Goal: Communication & Community: Participate in discussion

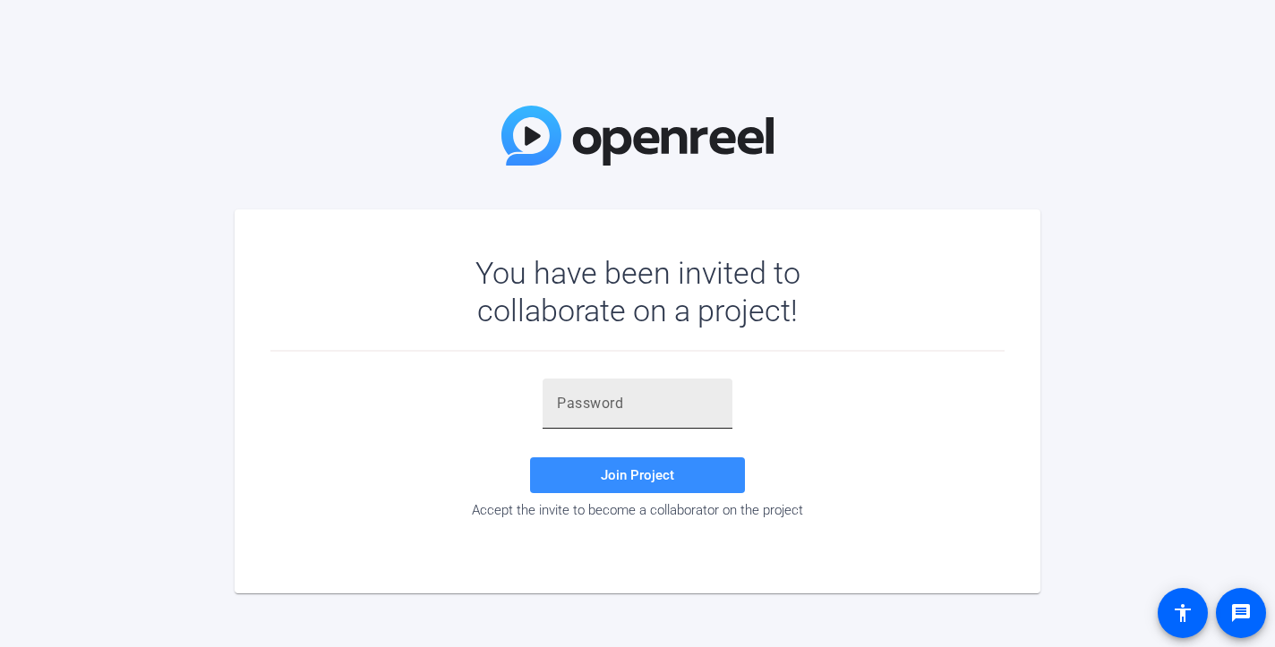
click at [698, 400] on input "text" at bounding box center [637, 403] width 161 height 21
paste input "QoU&_'"
type input "QoU&_'"
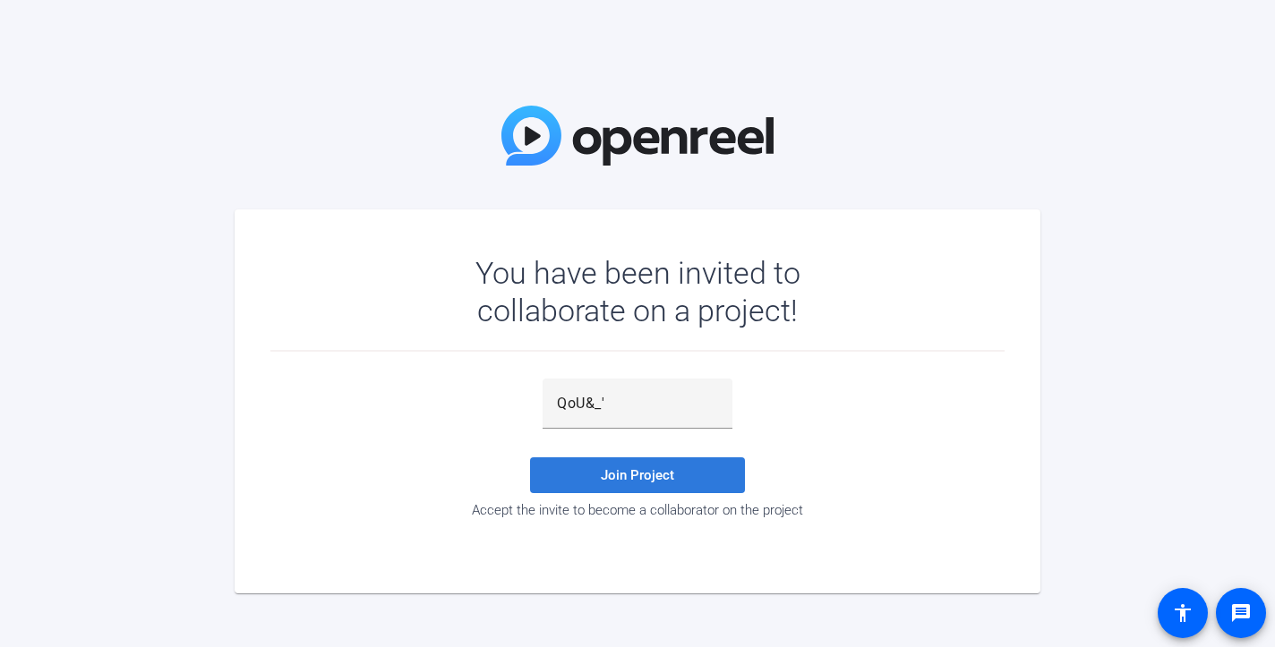
click at [687, 473] on span at bounding box center [637, 475] width 215 height 43
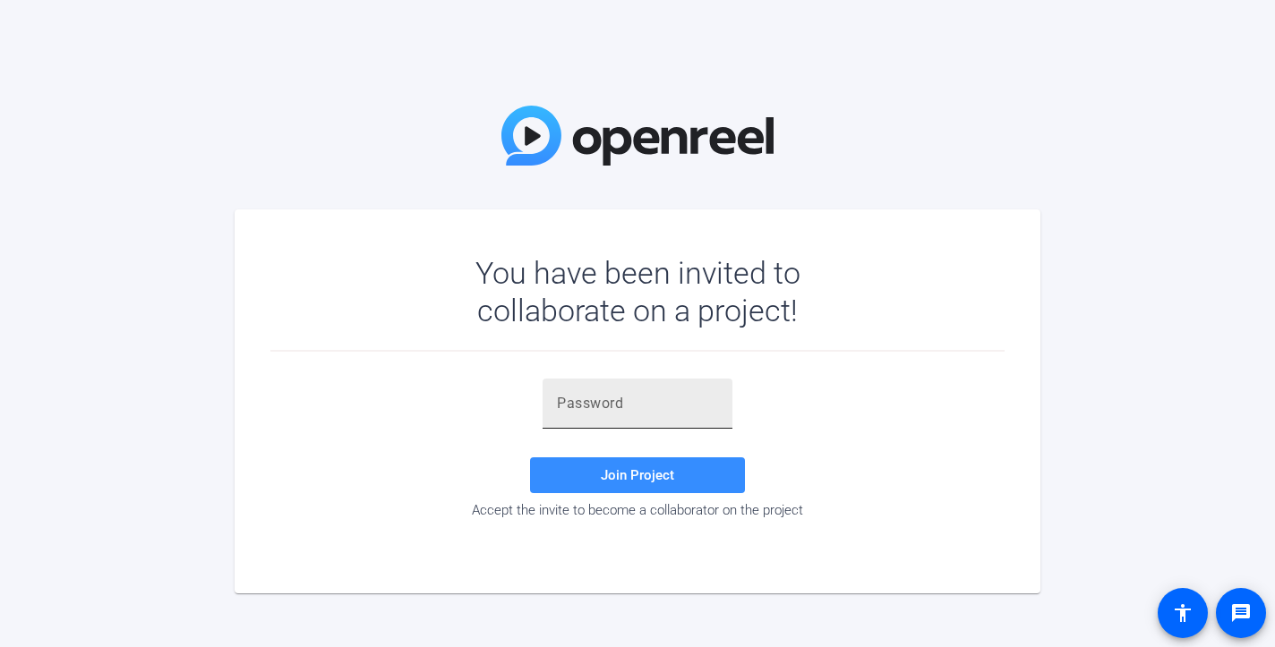
click at [649, 415] on div at bounding box center [637, 404] width 161 height 50
paste input "1B,d]&"
type input "1B,d]&"
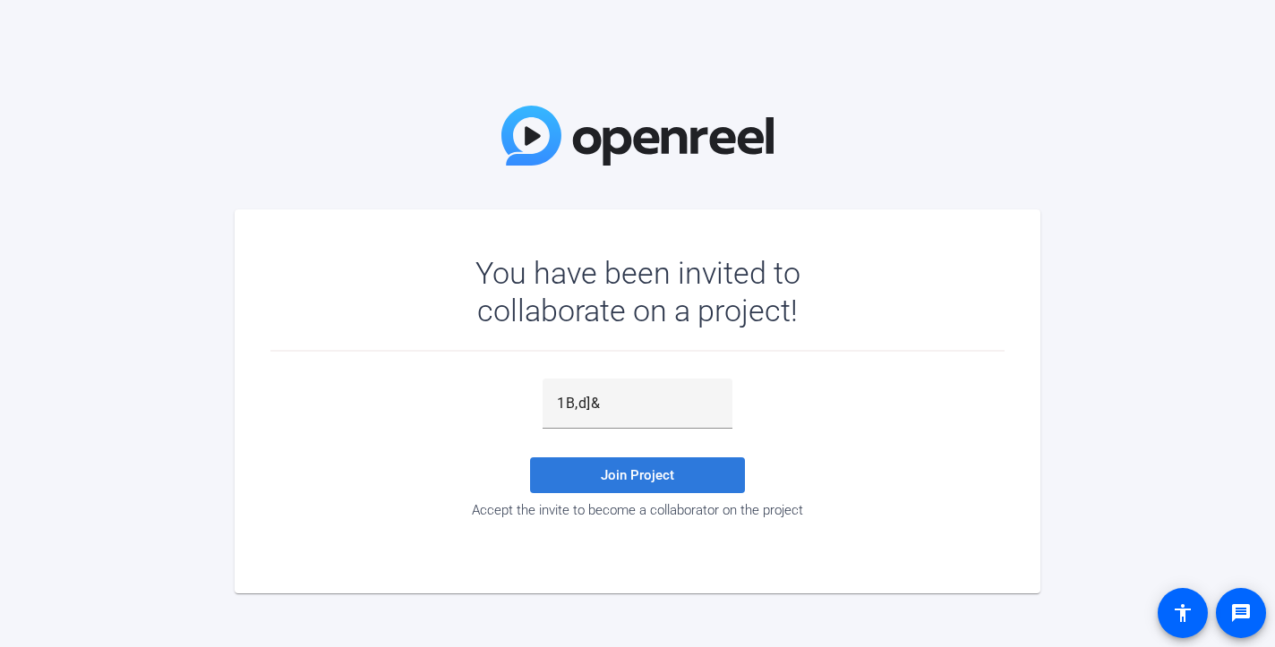
click at [656, 470] on span "Join Project" at bounding box center [637, 475] width 73 height 16
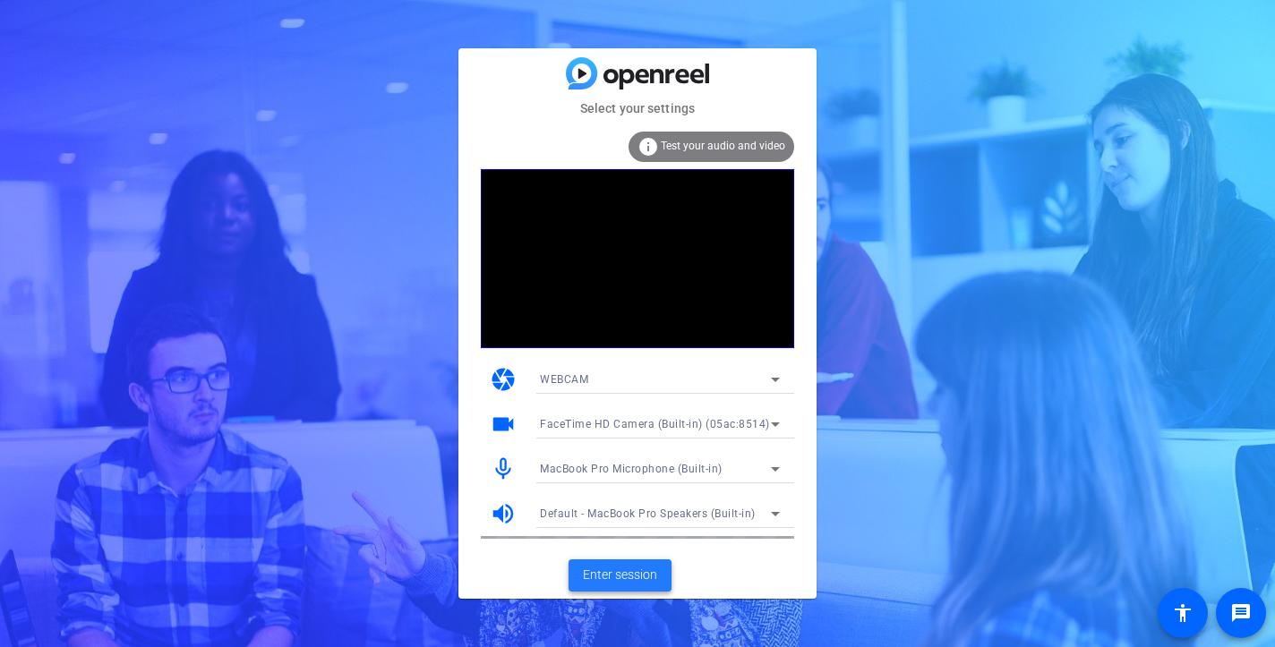
click at [649, 573] on span "Enter session" at bounding box center [620, 575] width 74 height 19
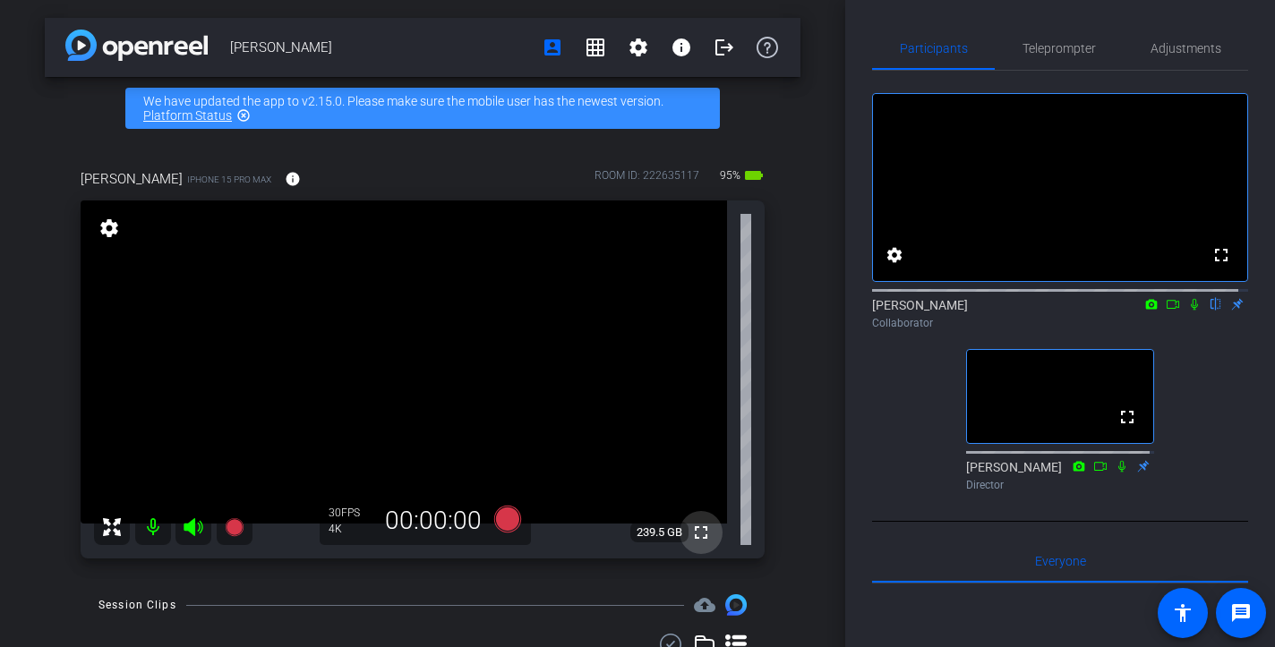
click at [690, 530] on mat-icon "fullscreen" at bounding box center [700, 532] width 21 height 21
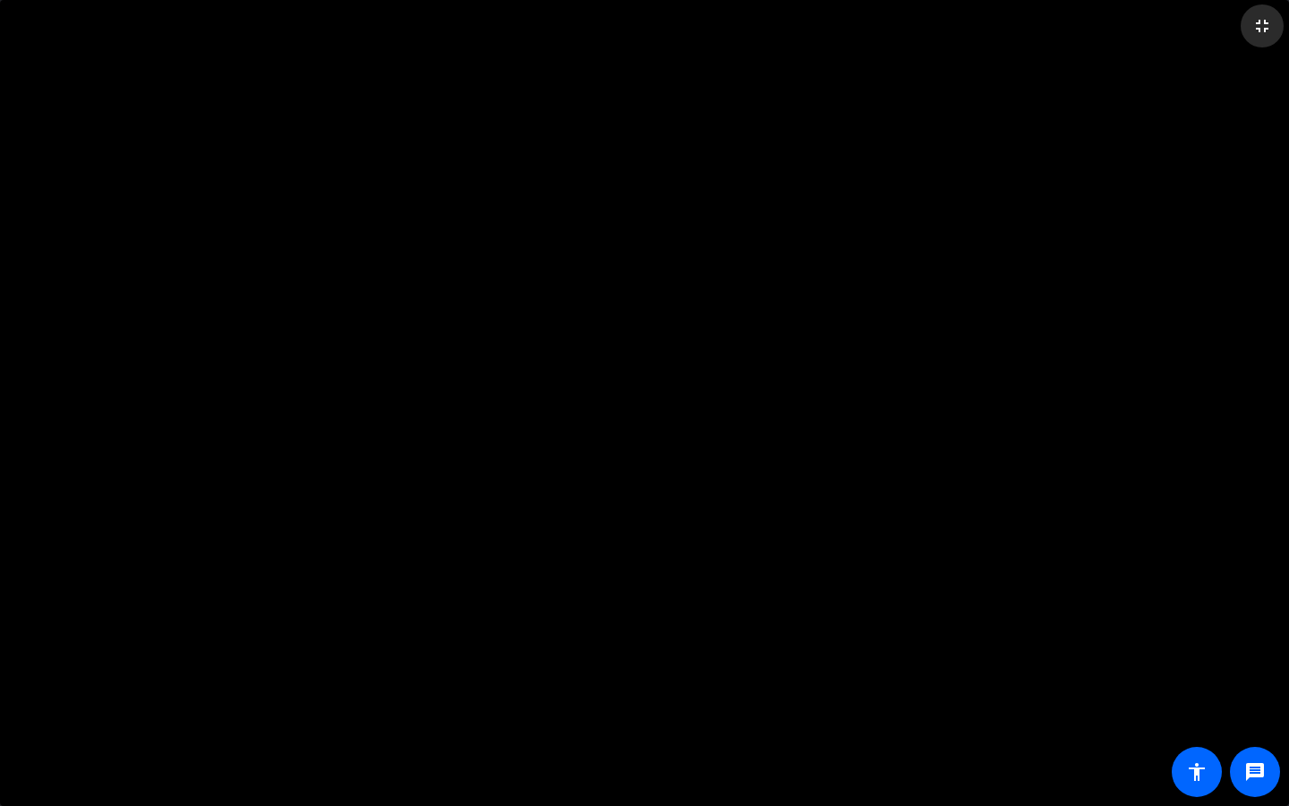
click at [1260, 29] on mat-icon "fullscreen_exit" at bounding box center [1262, 25] width 21 height 21
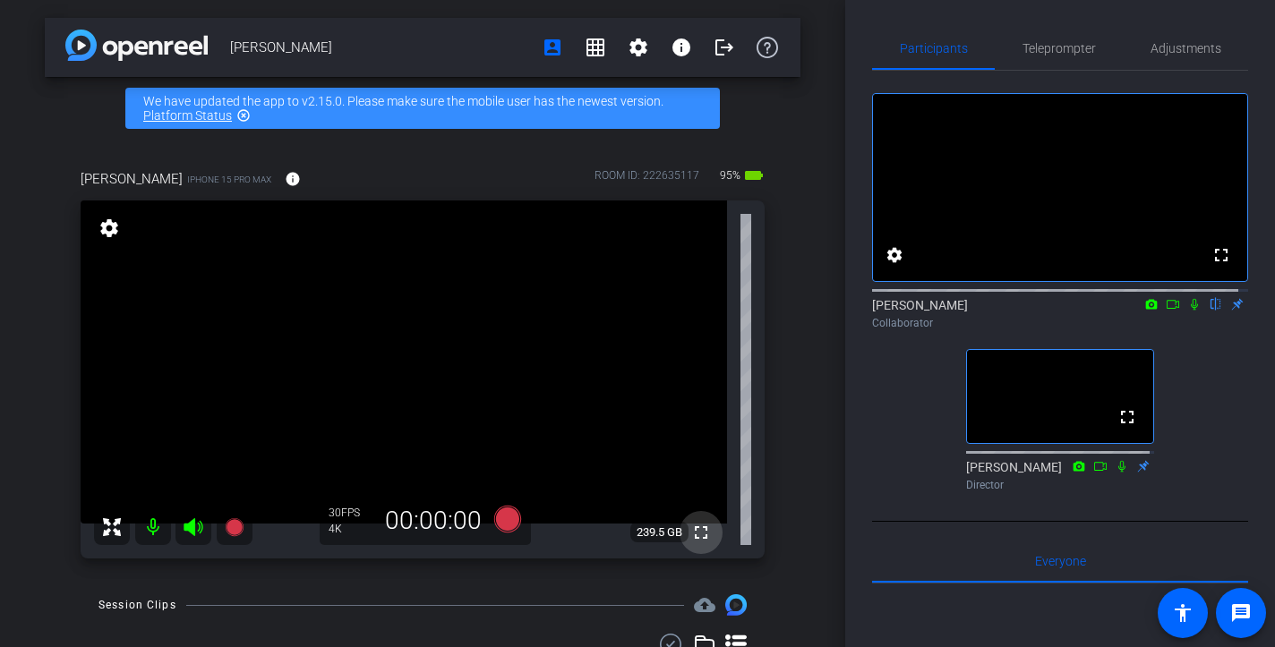
click at [690, 534] on mat-icon "fullscreen" at bounding box center [700, 532] width 21 height 21
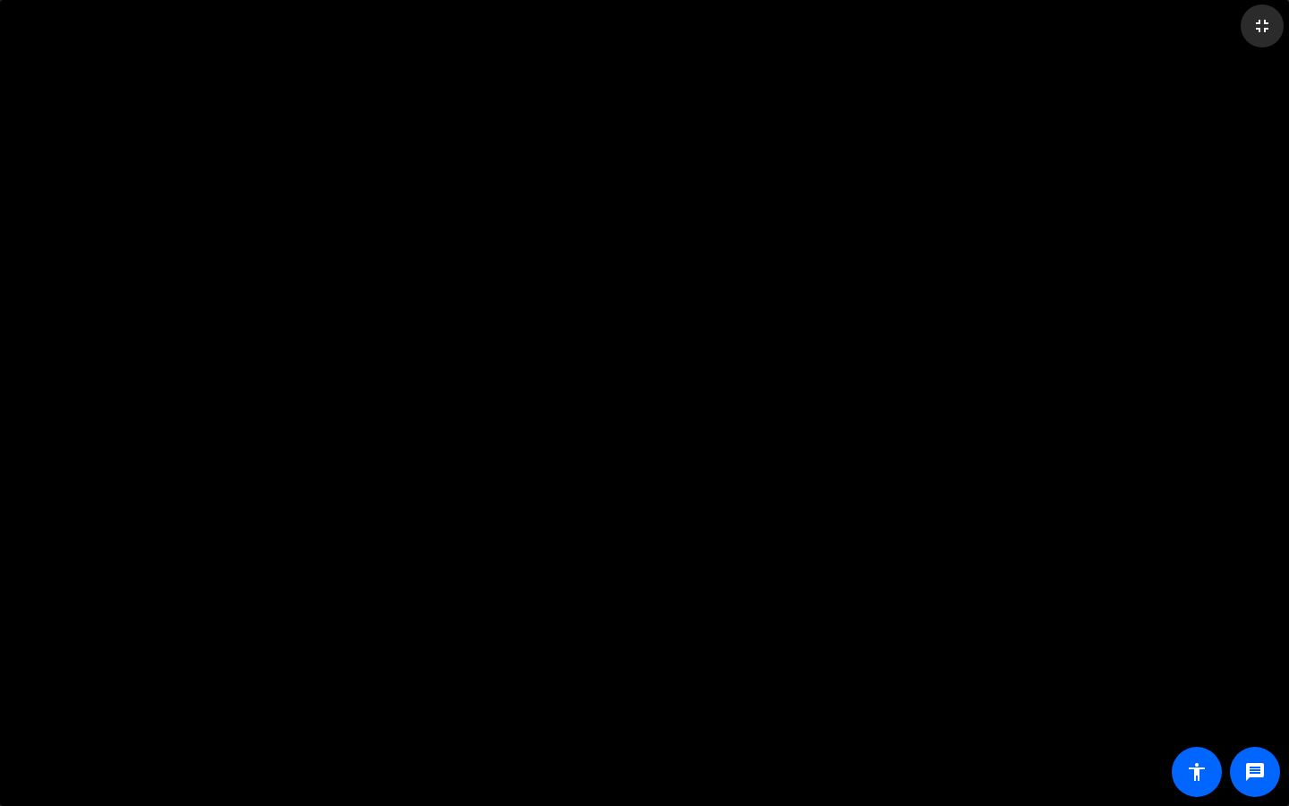
click at [1261, 22] on mat-icon "fullscreen_exit" at bounding box center [1262, 25] width 21 height 21
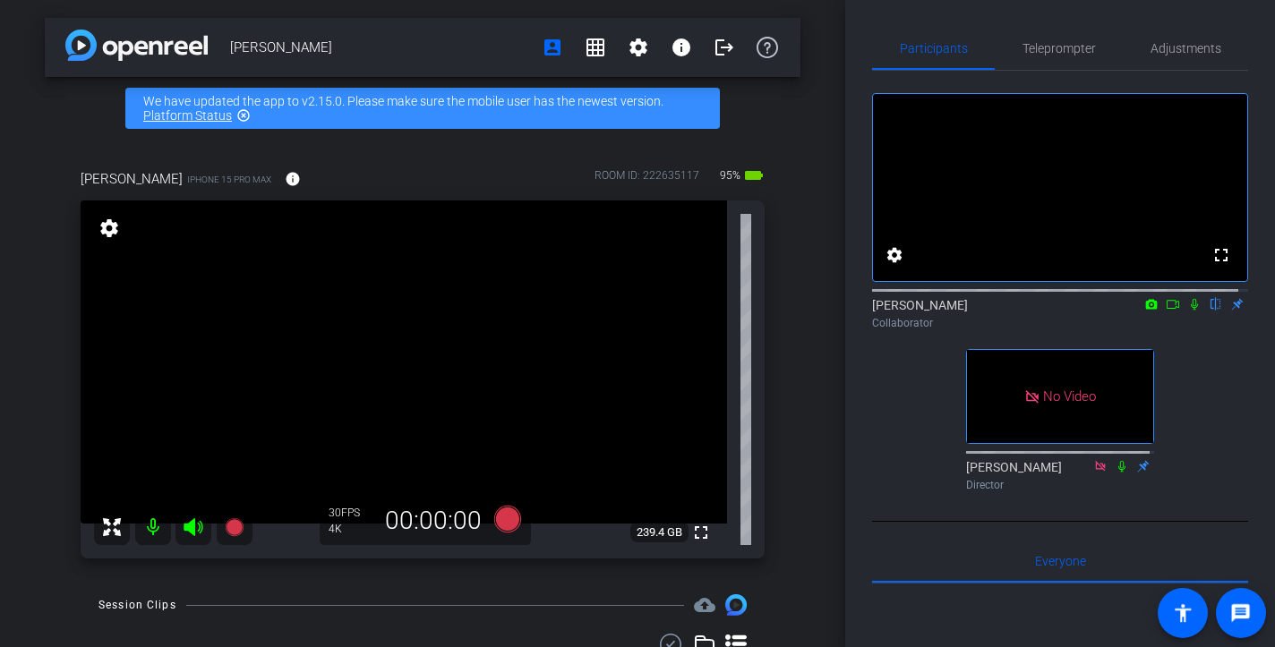
click at [1166, 311] on icon at bounding box center [1173, 304] width 14 height 13
click at [1186, 312] on mat-icon at bounding box center [1194, 304] width 21 height 16
click at [1166, 311] on icon at bounding box center [1173, 304] width 14 height 13
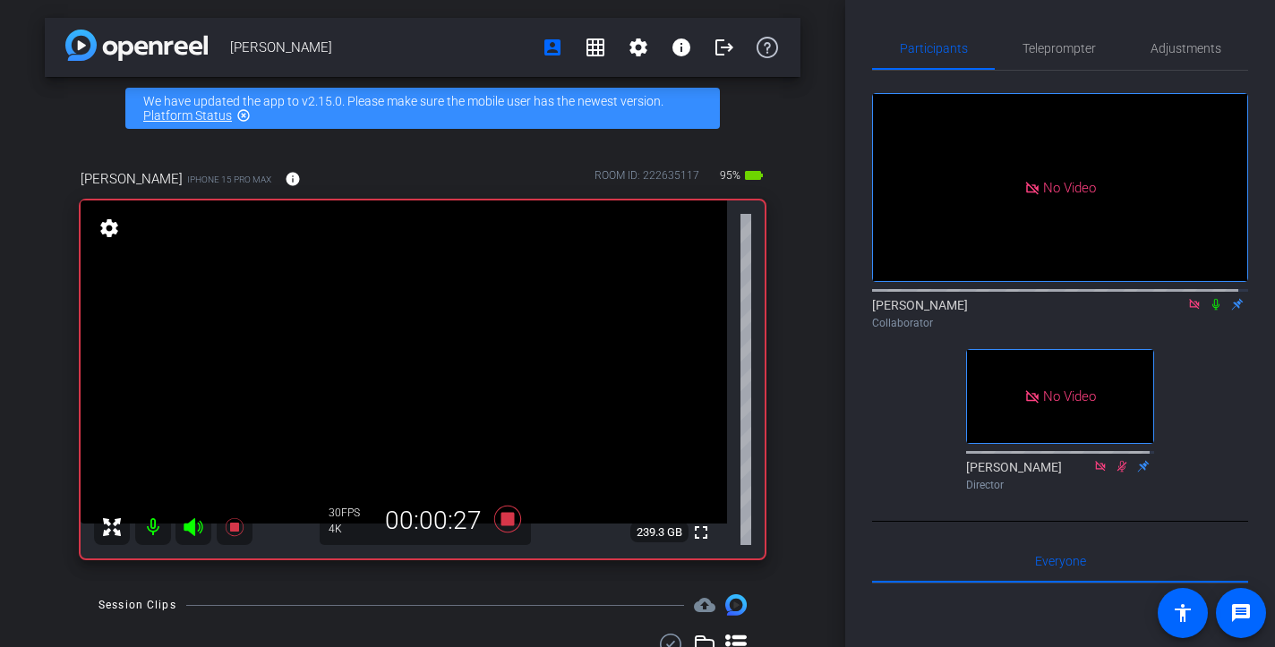
click at [1205, 312] on mat-icon at bounding box center [1215, 304] width 21 height 16
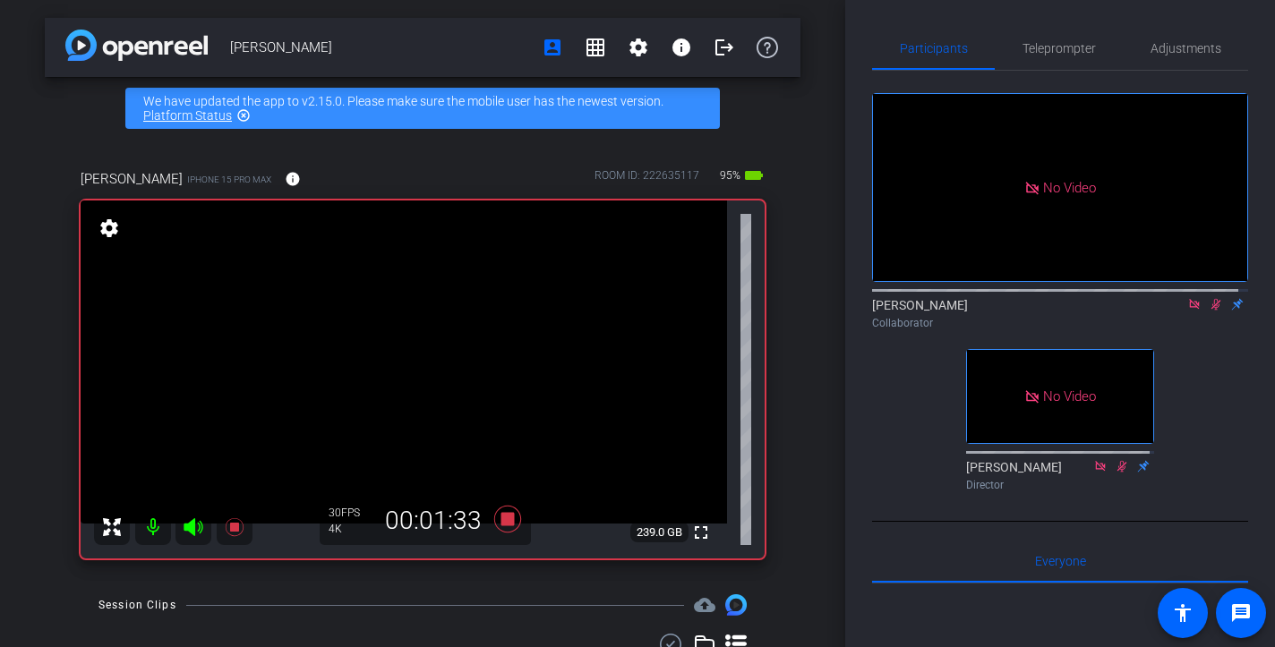
click at [1205, 312] on mat-icon at bounding box center [1215, 304] width 21 height 16
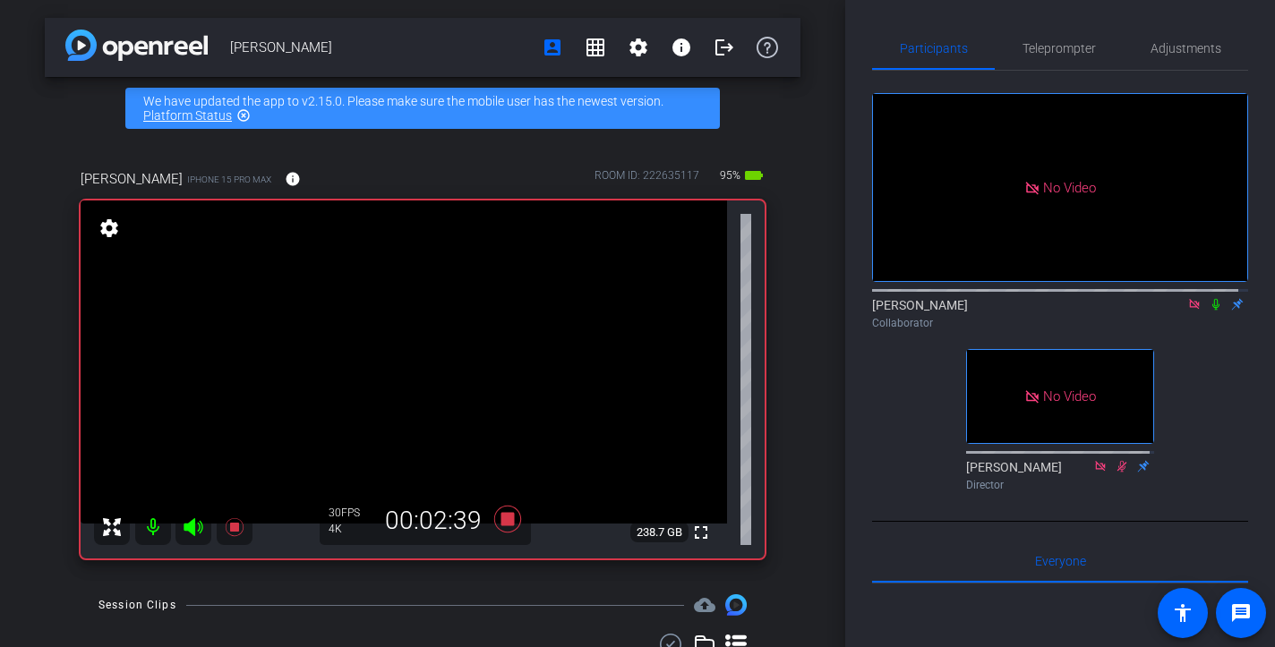
click at [1205, 312] on mat-icon at bounding box center [1215, 304] width 21 height 16
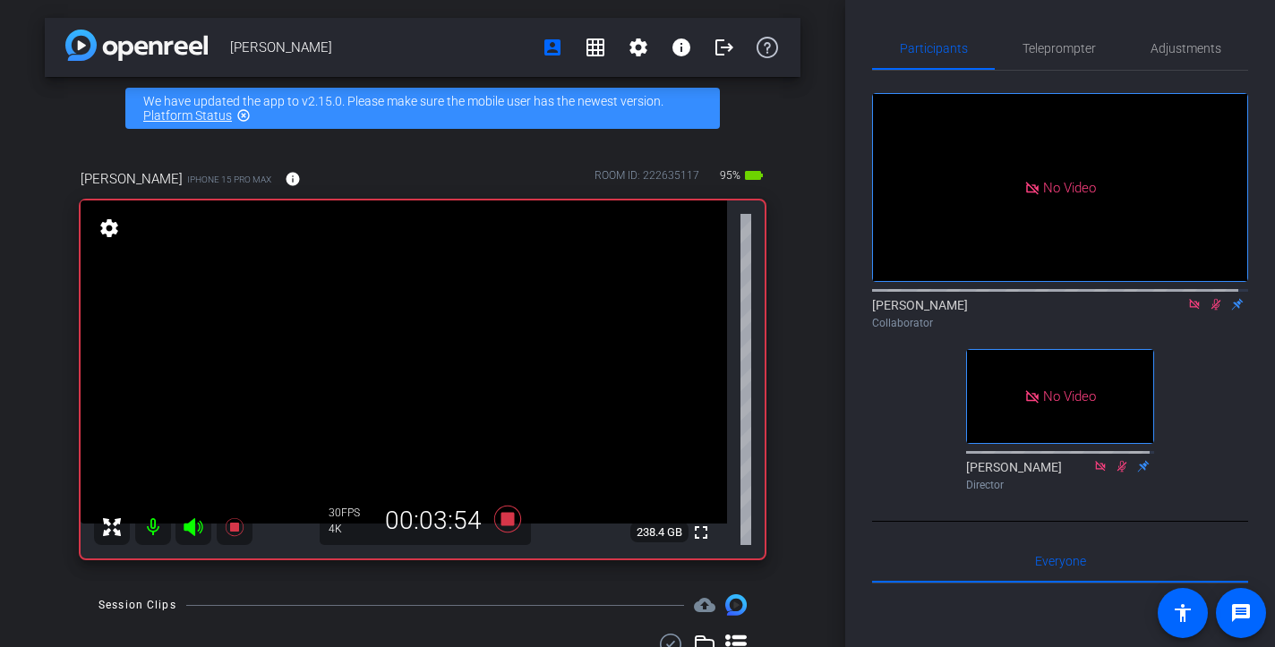
click at [1205, 312] on mat-icon at bounding box center [1215, 304] width 21 height 16
click at [1212, 311] on icon at bounding box center [1215, 305] width 7 height 12
click at [1209, 311] on icon at bounding box center [1216, 304] width 14 height 13
click at [1212, 311] on icon at bounding box center [1215, 305] width 7 height 12
click at [1209, 311] on icon at bounding box center [1216, 304] width 14 height 13
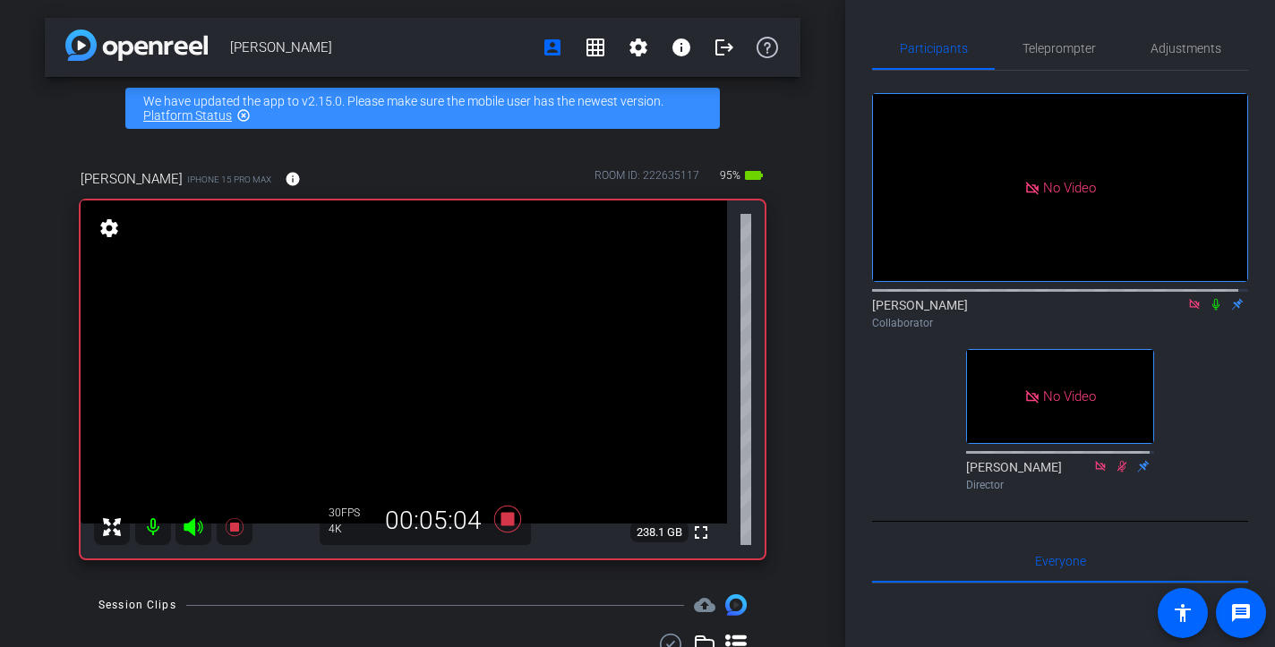
click at [1212, 311] on icon at bounding box center [1215, 305] width 7 height 12
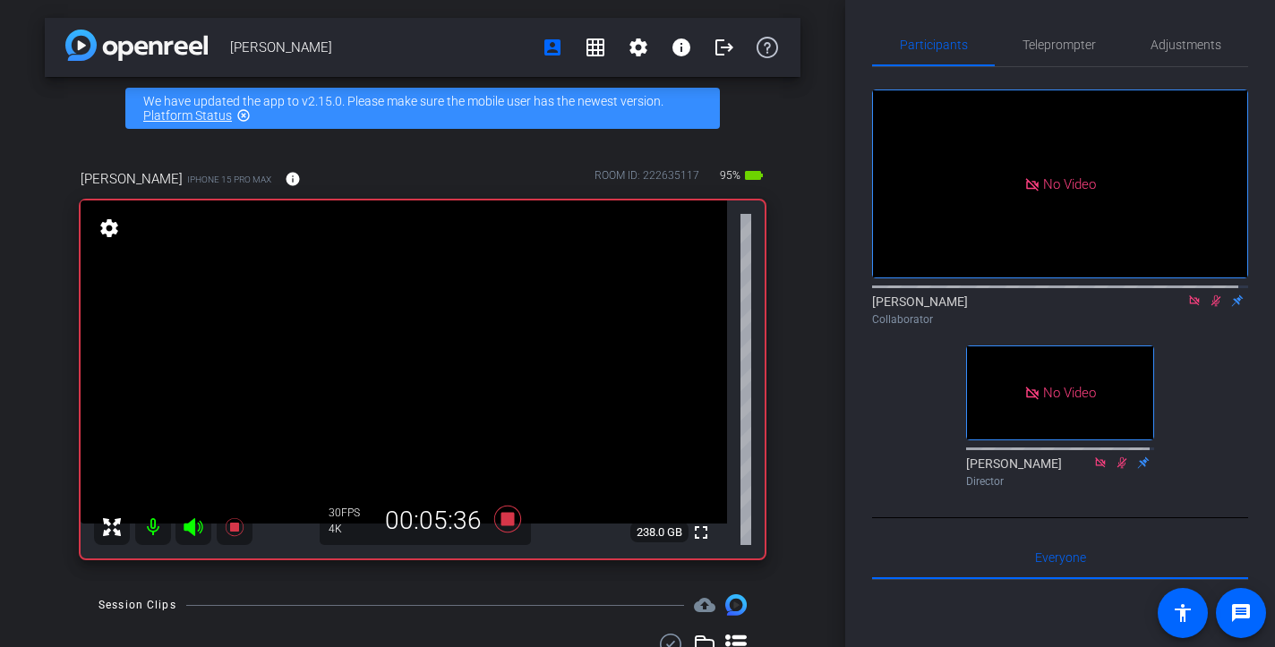
click at [1209, 307] on icon at bounding box center [1216, 301] width 14 height 13
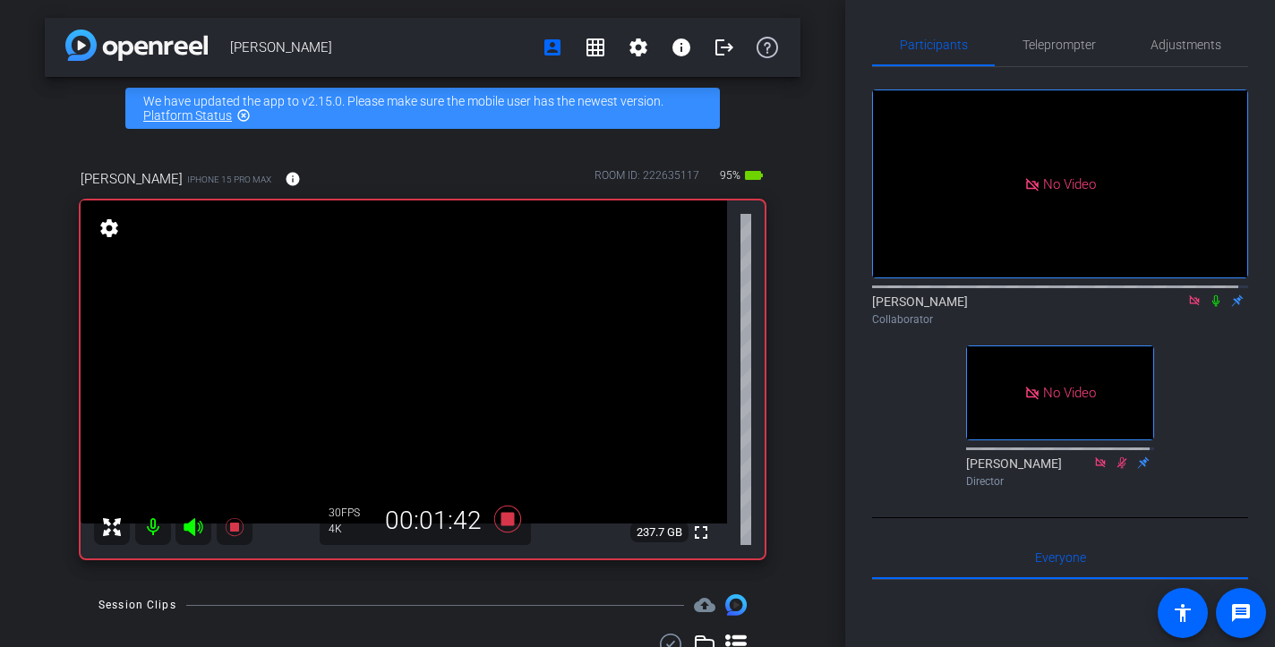
click at [1209, 307] on icon at bounding box center [1216, 301] width 14 height 13
click at [1210, 307] on icon at bounding box center [1216, 301] width 14 height 13
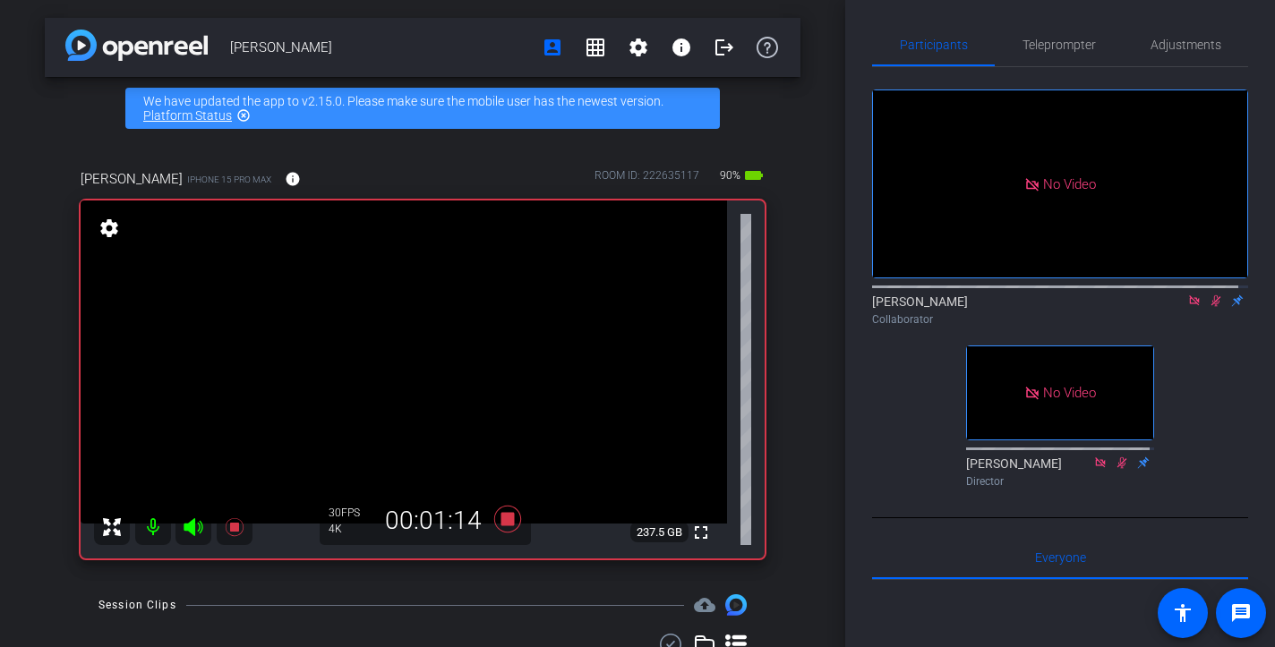
click at [1210, 307] on icon at bounding box center [1216, 301] width 14 height 13
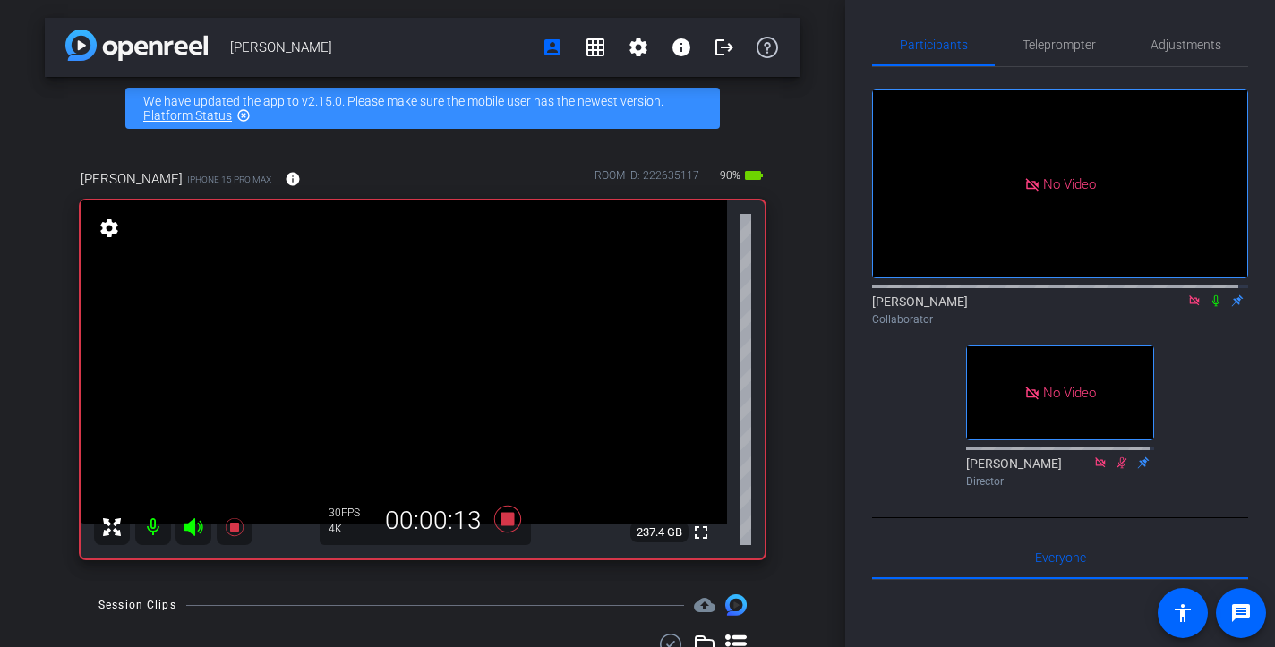
click at [1210, 307] on icon at bounding box center [1216, 301] width 14 height 13
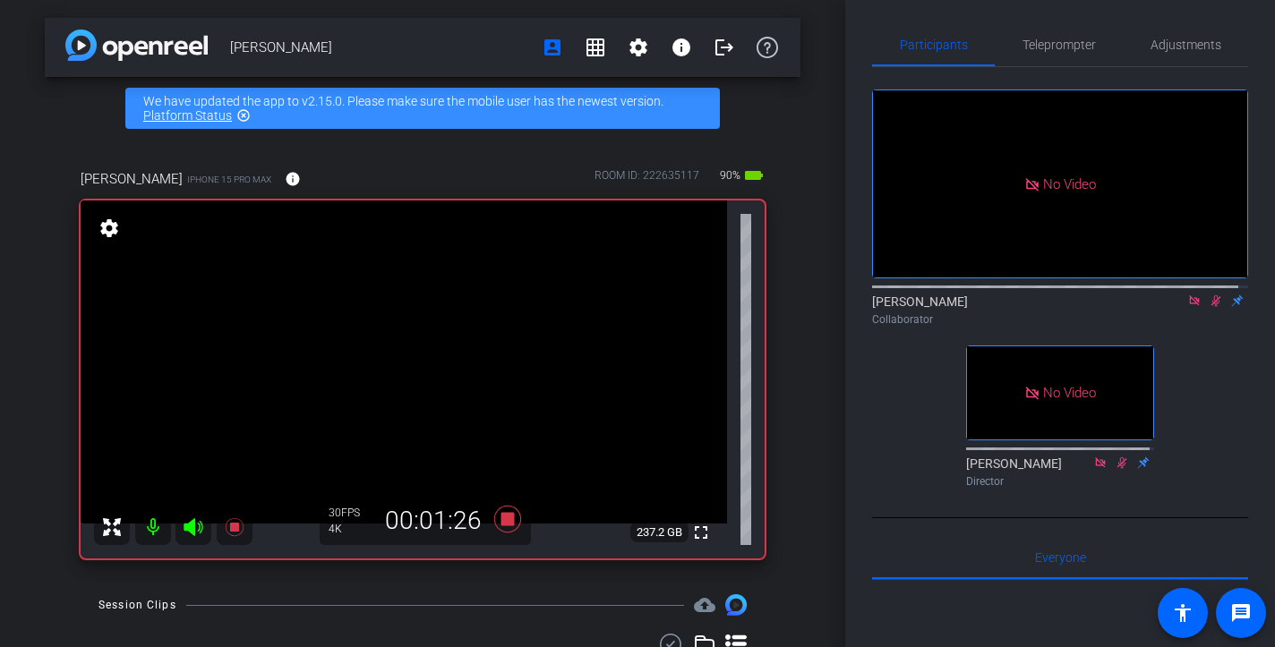
click at [1210, 307] on icon at bounding box center [1216, 301] width 14 height 13
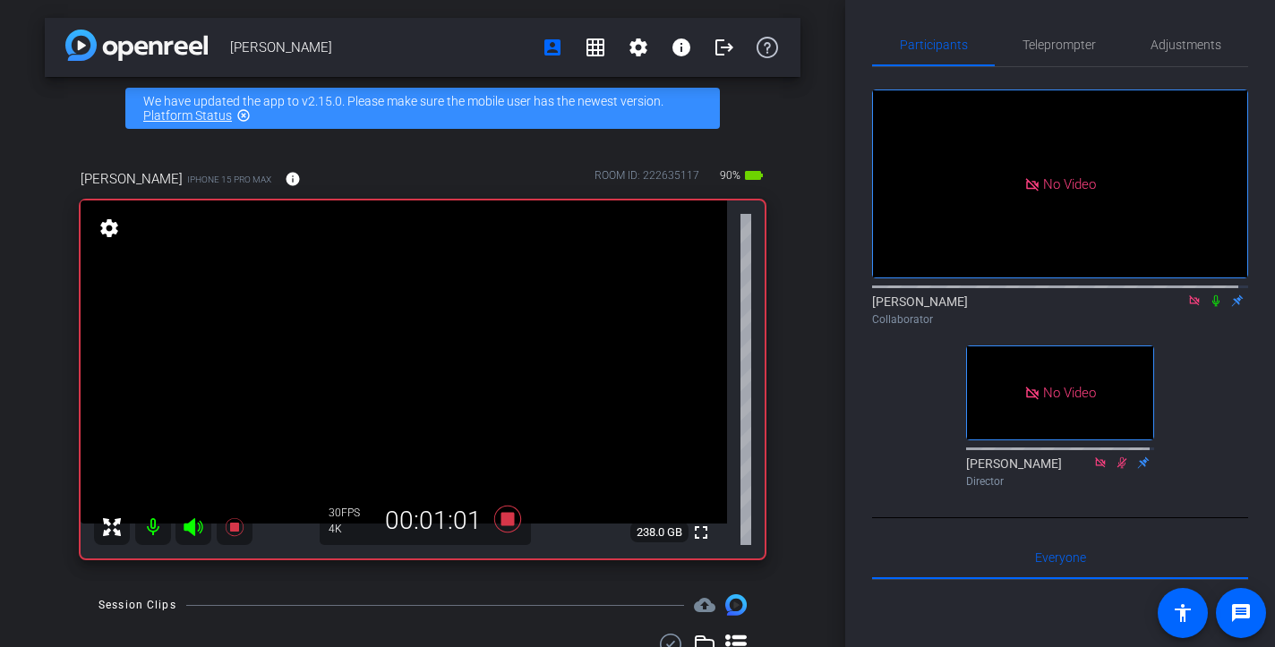
click at [1210, 307] on icon at bounding box center [1216, 301] width 14 height 13
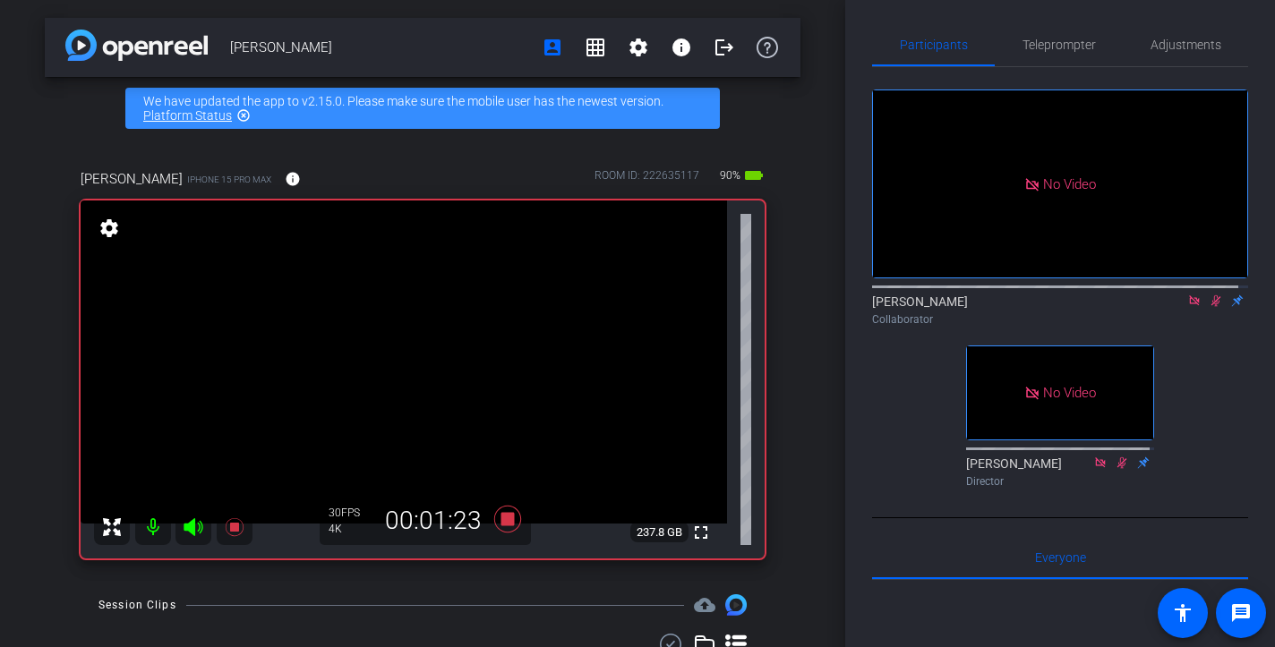
click at [1212, 307] on icon at bounding box center [1216, 301] width 14 height 13
click at [1212, 307] on icon at bounding box center [1215, 301] width 7 height 12
click at [1211, 307] on icon at bounding box center [1216, 301] width 10 height 12
click at [1212, 307] on icon at bounding box center [1215, 301] width 7 height 12
click at [1211, 307] on icon at bounding box center [1216, 301] width 10 height 12
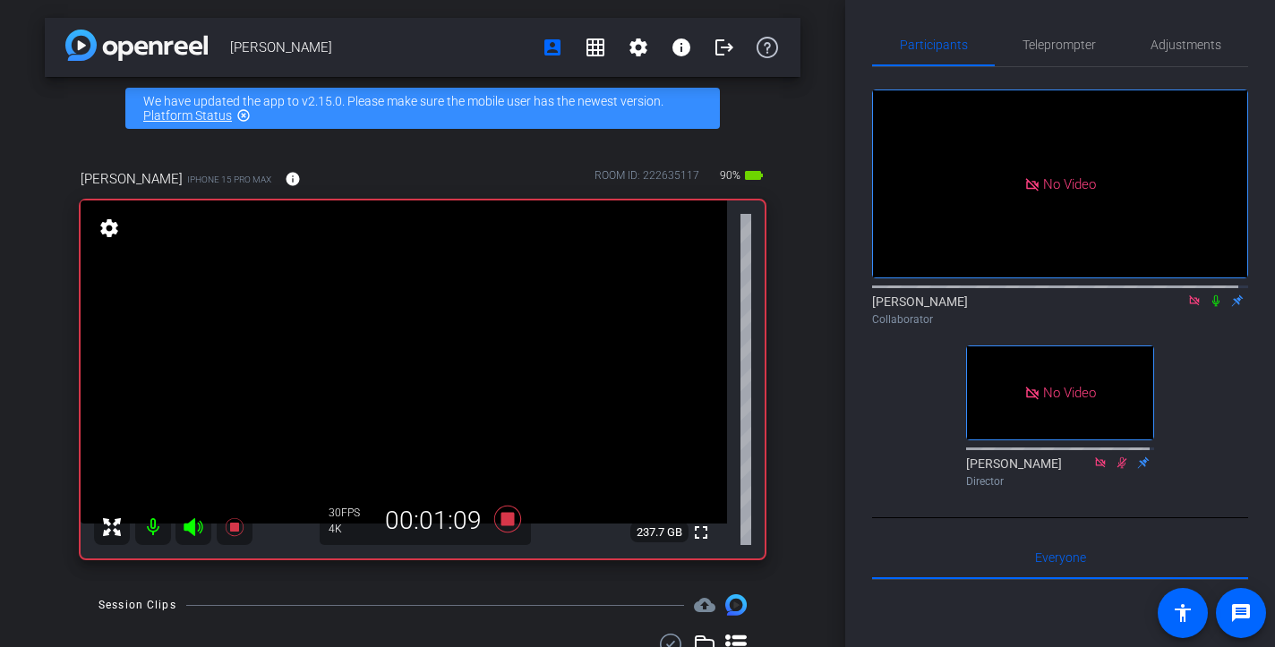
click at [1212, 307] on icon at bounding box center [1215, 301] width 7 height 12
click at [1211, 307] on icon at bounding box center [1216, 301] width 10 height 12
click at [1212, 307] on icon at bounding box center [1215, 301] width 7 height 12
click at [1211, 307] on icon at bounding box center [1216, 301] width 10 height 12
click at [1212, 307] on icon at bounding box center [1215, 301] width 7 height 12
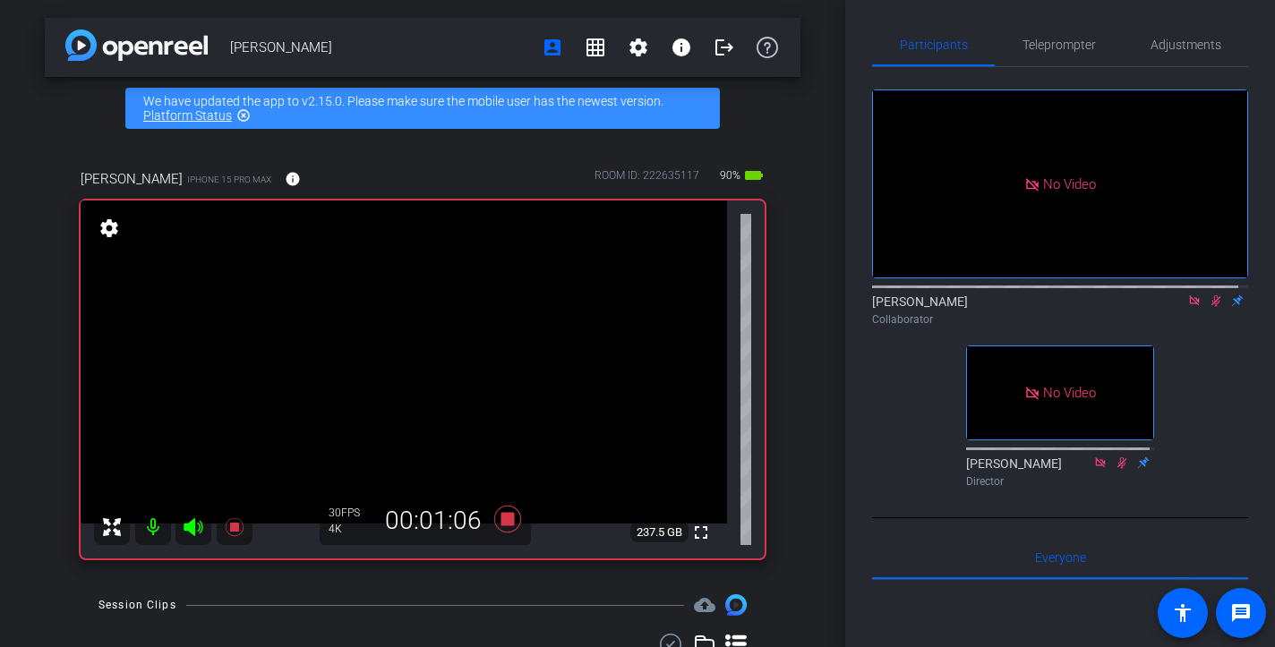
click at [1211, 307] on icon at bounding box center [1216, 301] width 10 height 12
click at [1212, 307] on icon at bounding box center [1215, 301] width 7 height 12
click at [1211, 307] on icon at bounding box center [1216, 301] width 10 height 12
click at [1209, 307] on icon at bounding box center [1216, 301] width 14 height 13
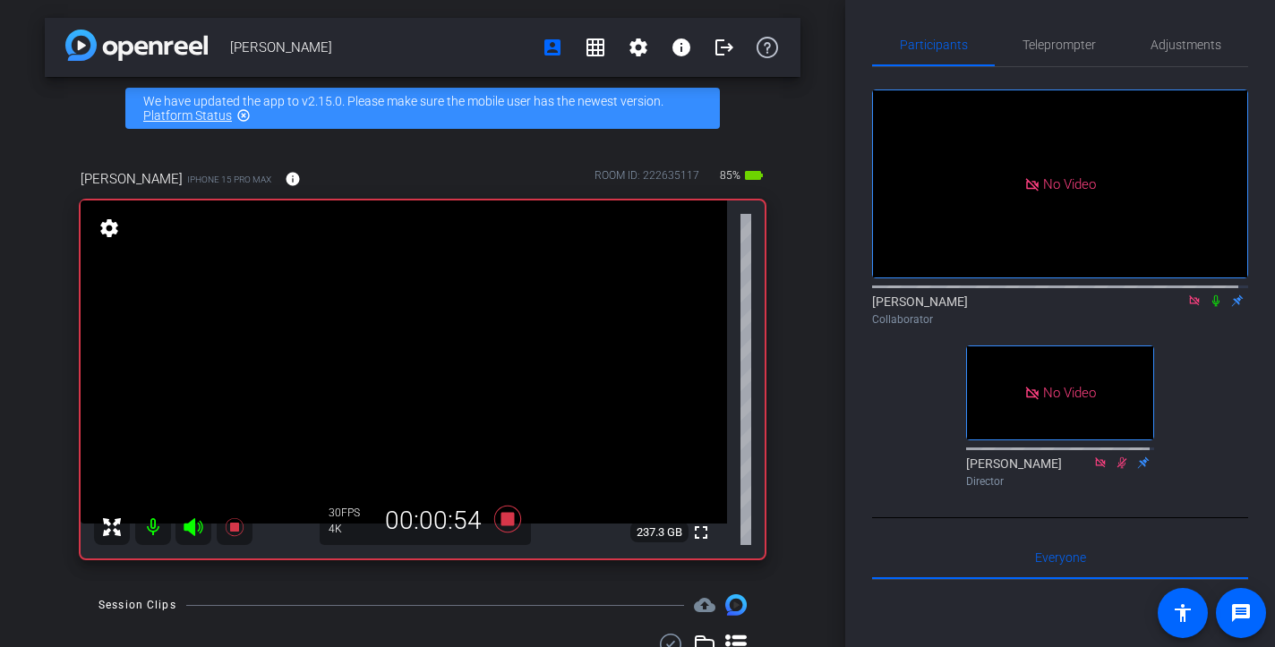
click at [1209, 307] on icon at bounding box center [1216, 301] width 14 height 13
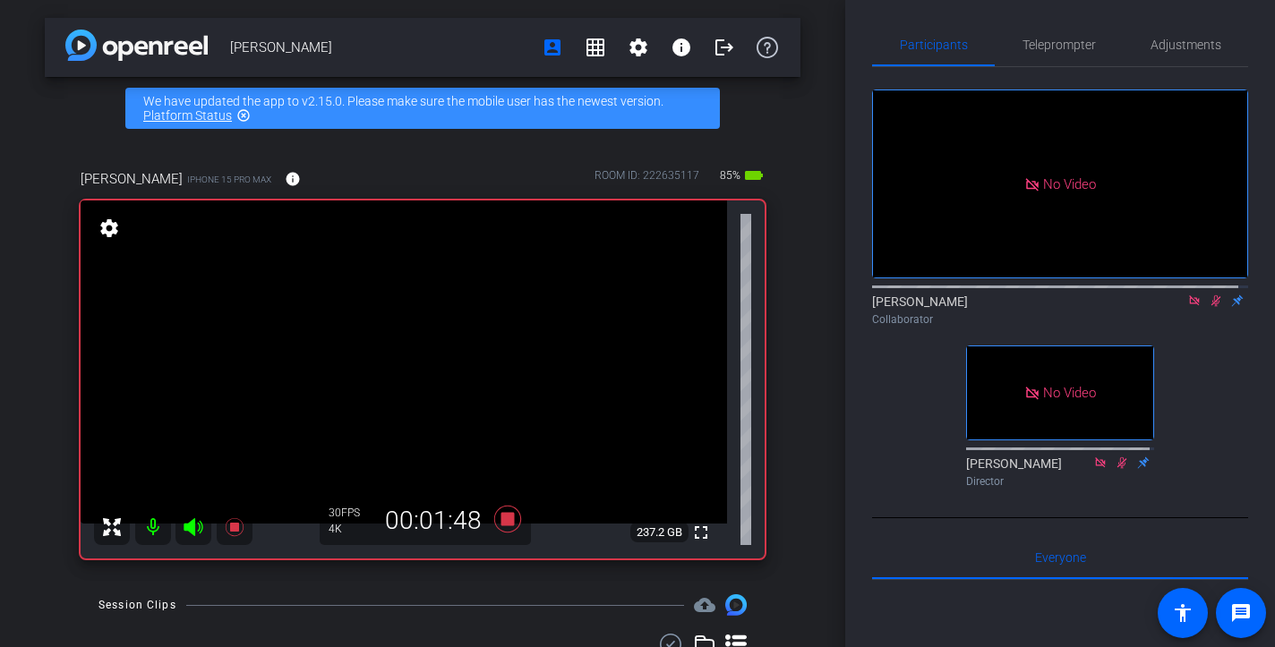
click at [1211, 307] on icon at bounding box center [1216, 301] width 10 height 12
click at [1212, 307] on icon at bounding box center [1215, 301] width 7 height 12
click at [1211, 307] on icon at bounding box center [1216, 301] width 10 height 12
click at [1212, 307] on icon at bounding box center [1215, 301] width 7 height 12
click at [1211, 307] on icon at bounding box center [1216, 301] width 10 height 12
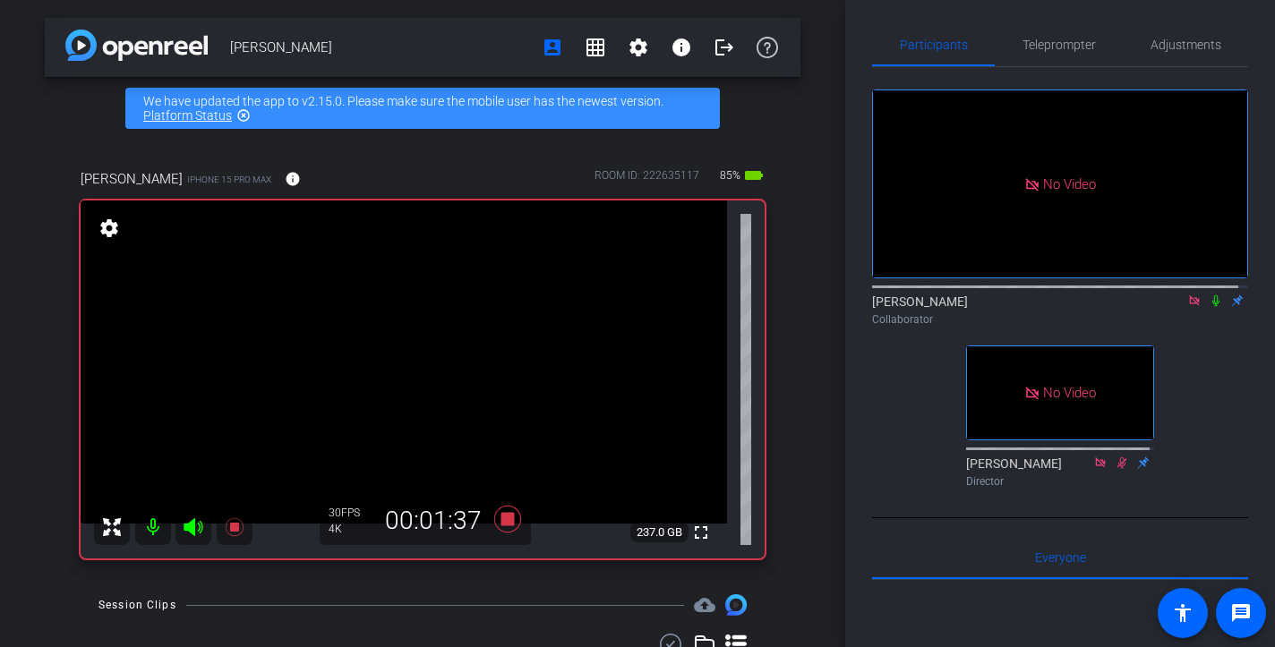
click at [1212, 307] on icon at bounding box center [1215, 301] width 7 height 12
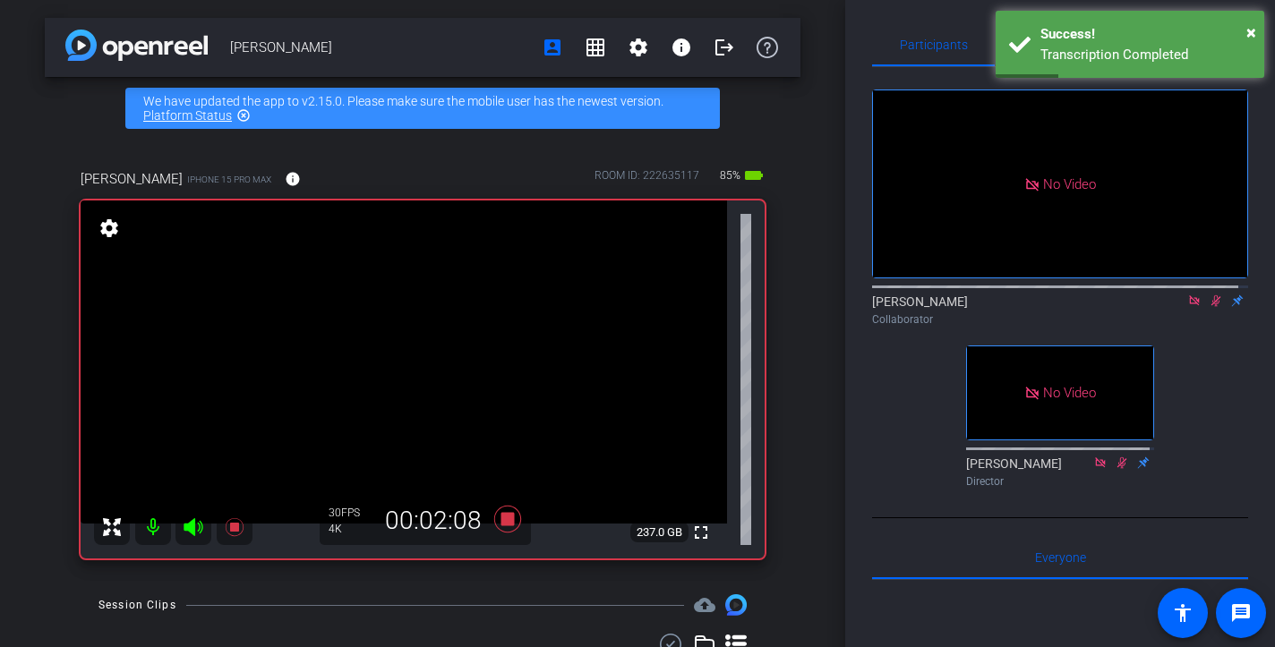
click at [1211, 307] on icon at bounding box center [1216, 301] width 10 height 12
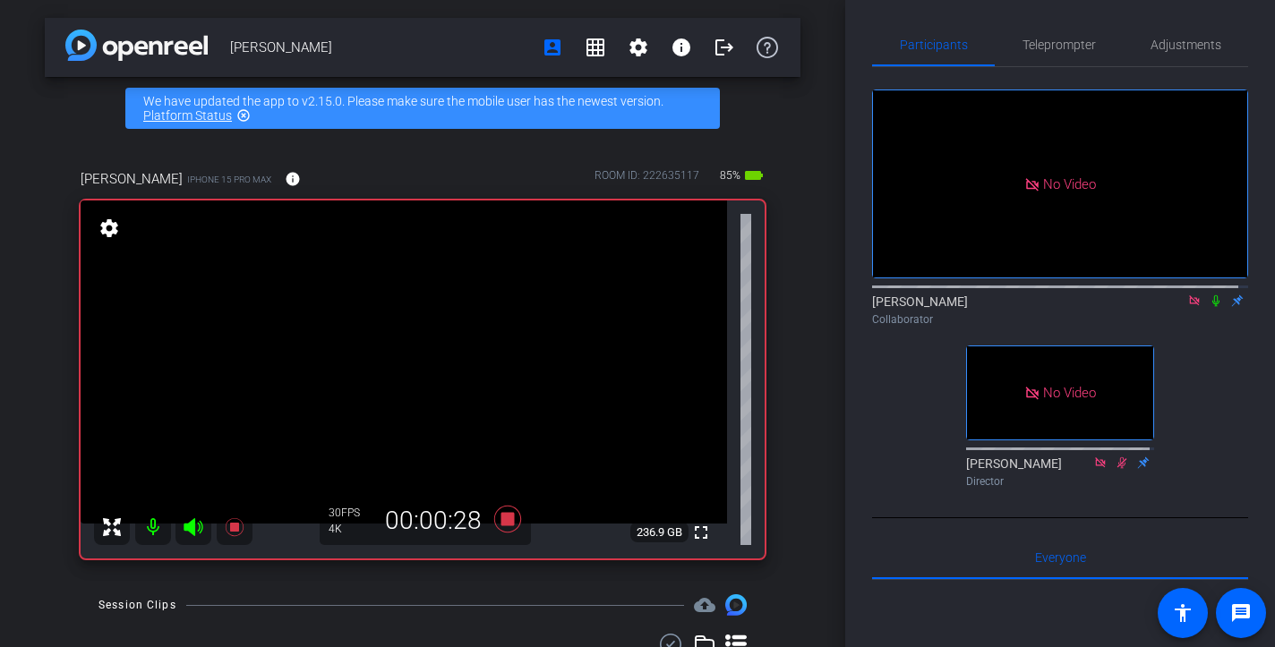
click at [1212, 307] on icon at bounding box center [1215, 301] width 7 height 12
click at [1211, 307] on icon at bounding box center [1216, 301] width 10 height 12
click at [1212, 307] on icon at bounding box center [1215, 301] width 7 height 12
click at [1209, 307] on icon at bounding box center [1216, 301] width 14 height 13
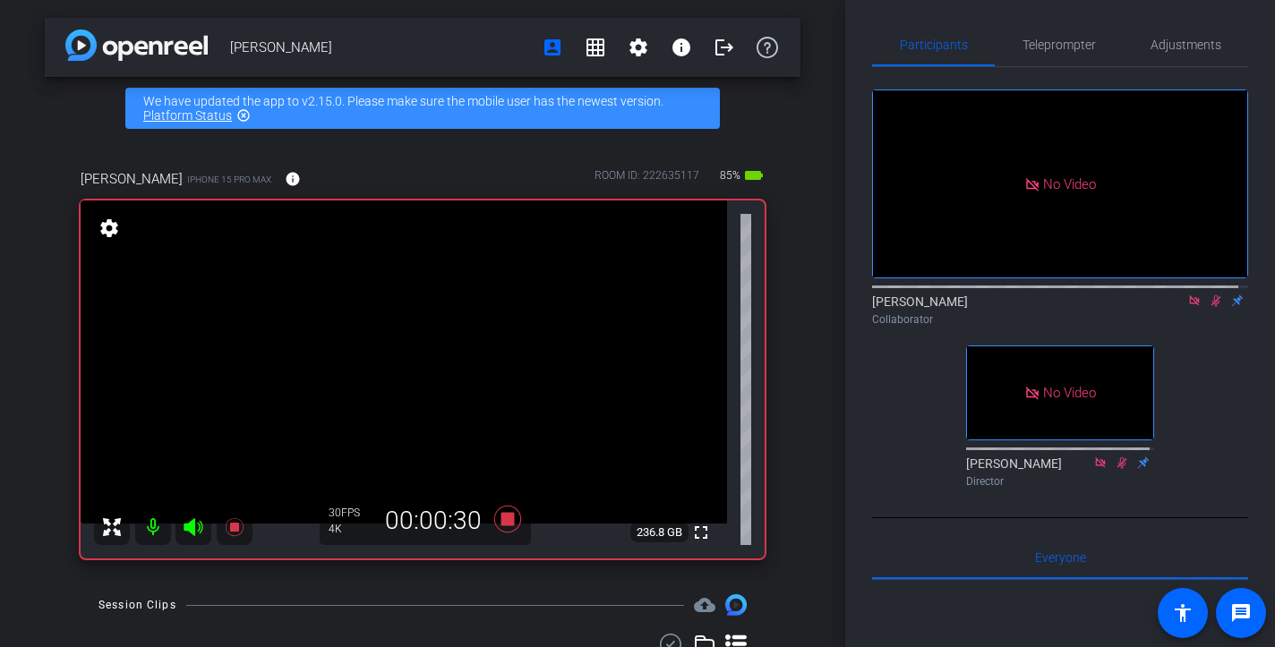
click at [1209, 307] on icon at bounding box center [1216, 301] width 14 height 13
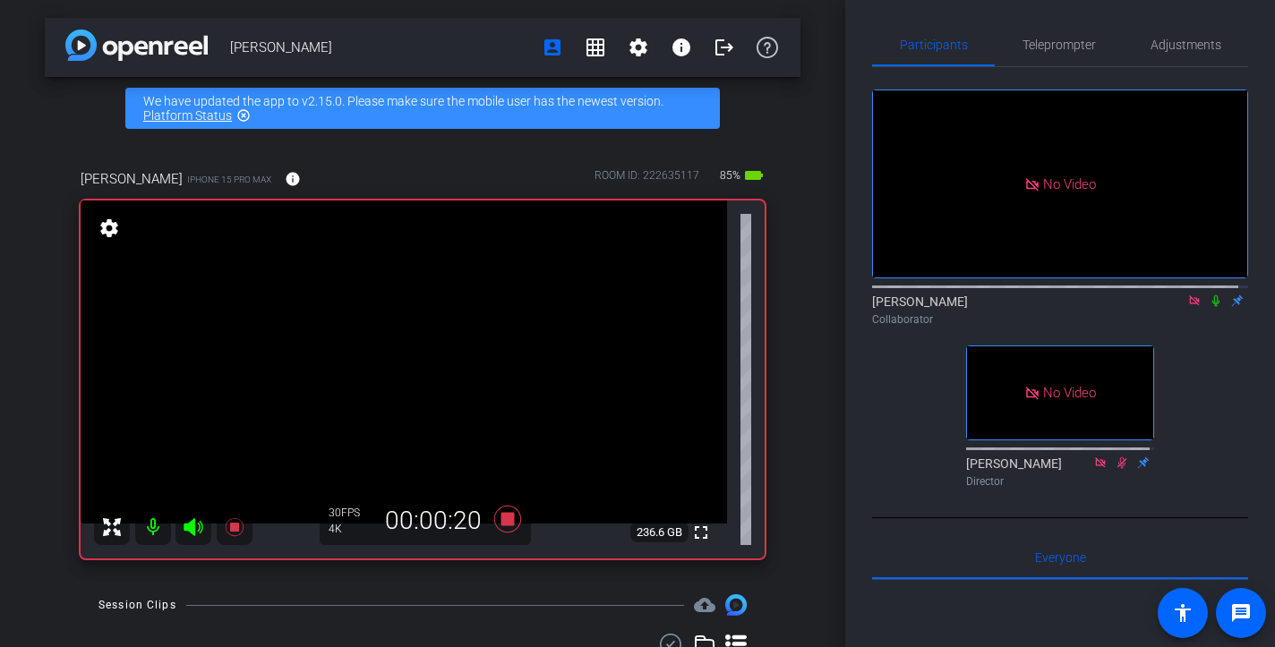
click at [1209, 307] on icon at bounding box center [1216, 301] width 14 height 13
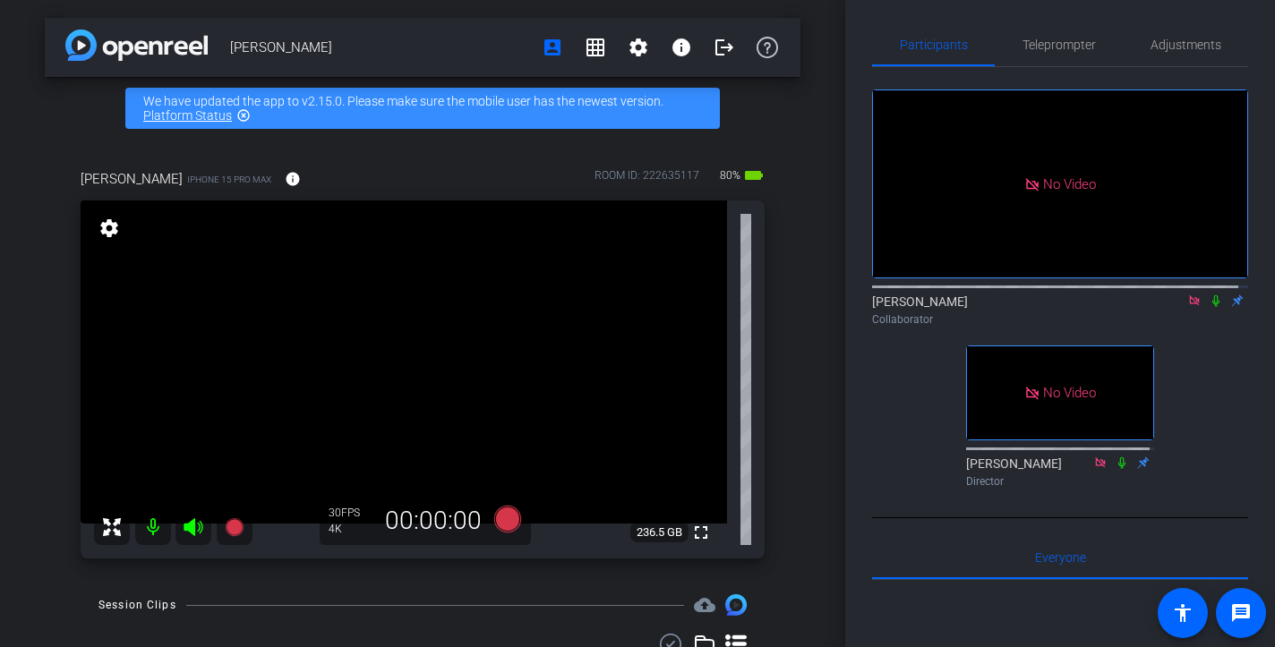
click at [809, 316] on div "[PERSON_NAME] account_box grid_on settings info logout We have updated the app …" at bounding box center [422, 323] width 845 height 647
click at [809, 317] on div "[PERSON_NAME] account_box grid_on settings info logout We have updated the app …" at bounding box center [422, 323] width 845 height 647
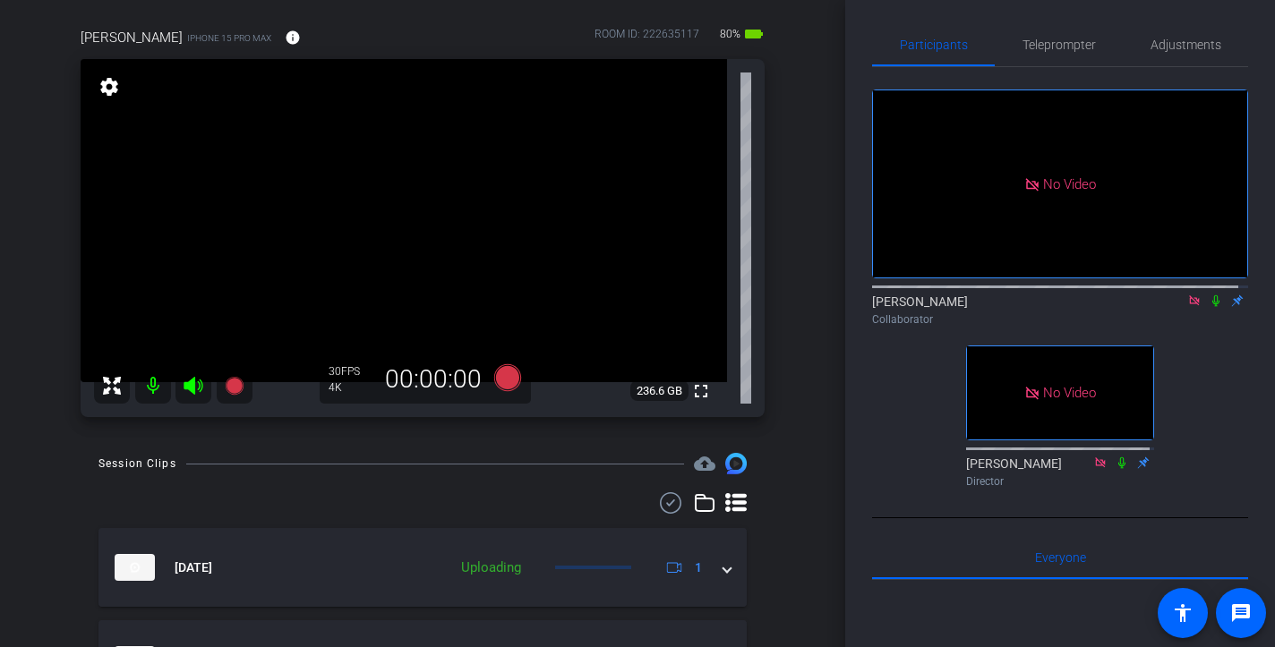
scroll to position [107, 0]
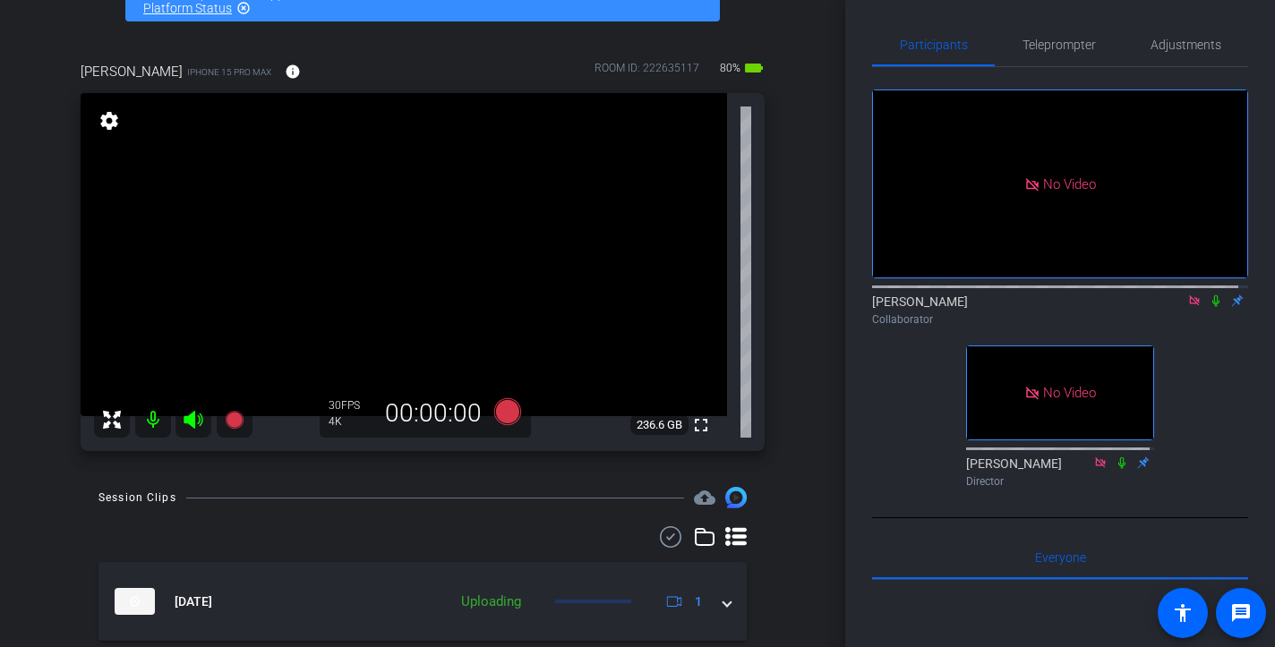
click at [1189, 305] on icon at bounding box center [1194, 300] width 10 height 10
click at [794, 419] on div "[PERSON_NAME] account_box grid_on settings info logout We have updated the app …" at bounding box center [422, 216] width 845 height 647
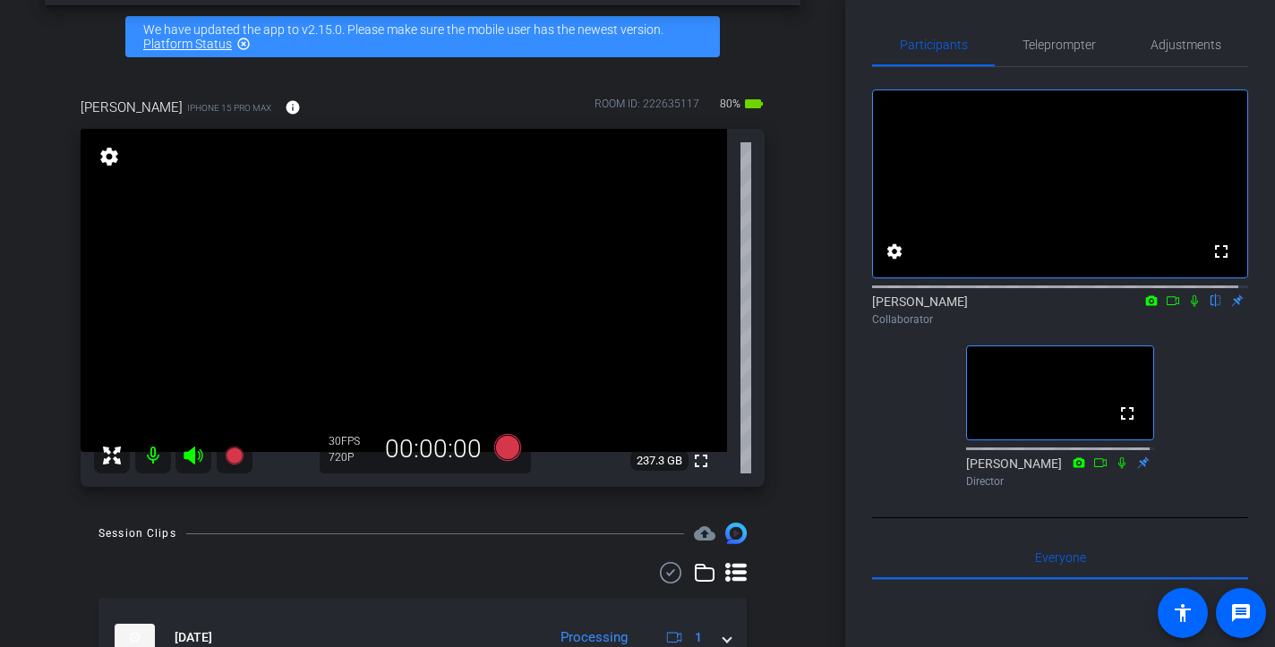
click at [799, 400] on div "[PERSON_NAME] account_box grid_on settings info logout We have updated the app …" at bounding box center [422, 251] width 845 height 647
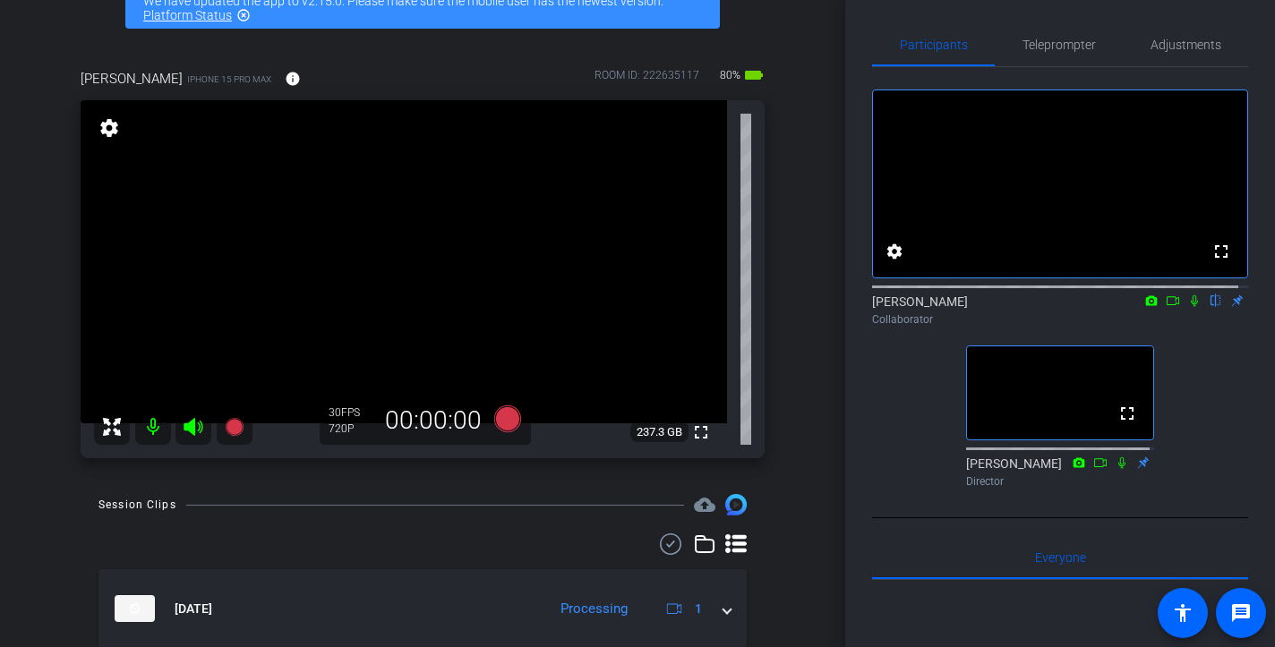
scroll to position [73, 0]
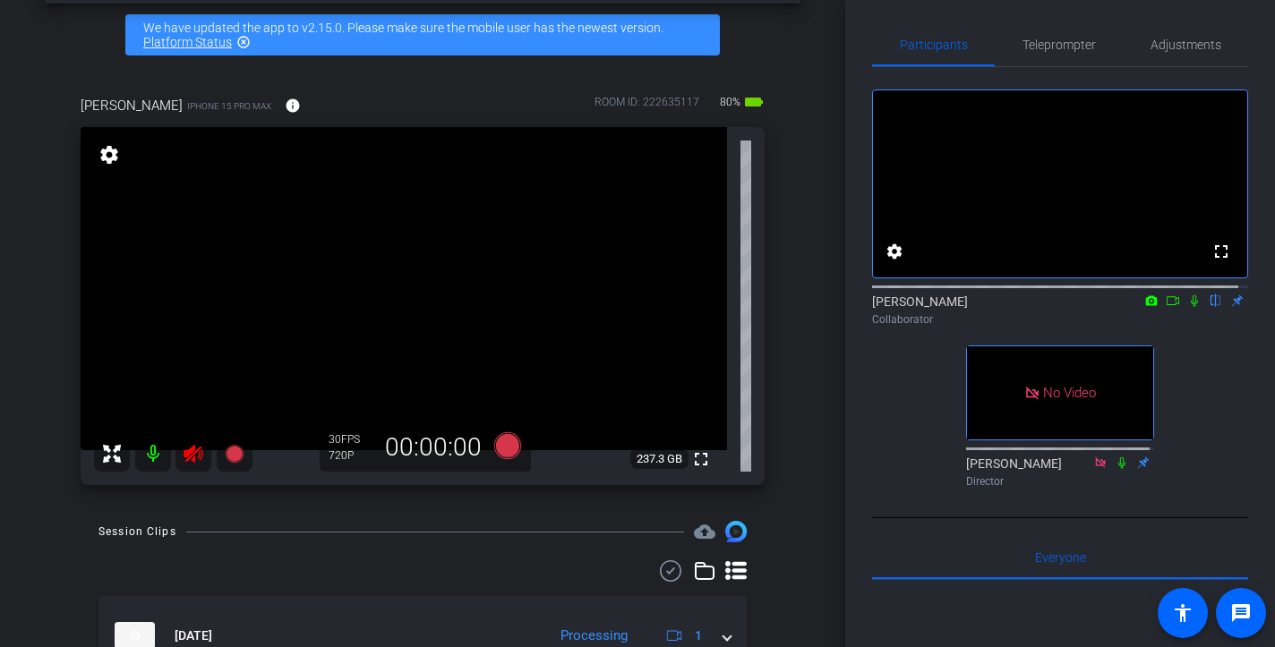
click at [1166, 307] on icon at bounding box center [1173, 301] width 14 height 13
click at [800, 456] on div "[PERSON_NAME] account_box grid_on settings info logout We have updated the app …" at bounding box center [422, 250] width 845 height 647
click at [1192, 309] on mat-icon at bounding box center [1194, 301] width 21 height 16
click at [809, 280] on div "[PERSON_NAME] account_box grid_on settings info logout We have updated the app …" at bounding box center [422, 250] width 845 height 647
click at [1166, 307] on icon at bounding box center [1173, 301] width 14 height 13
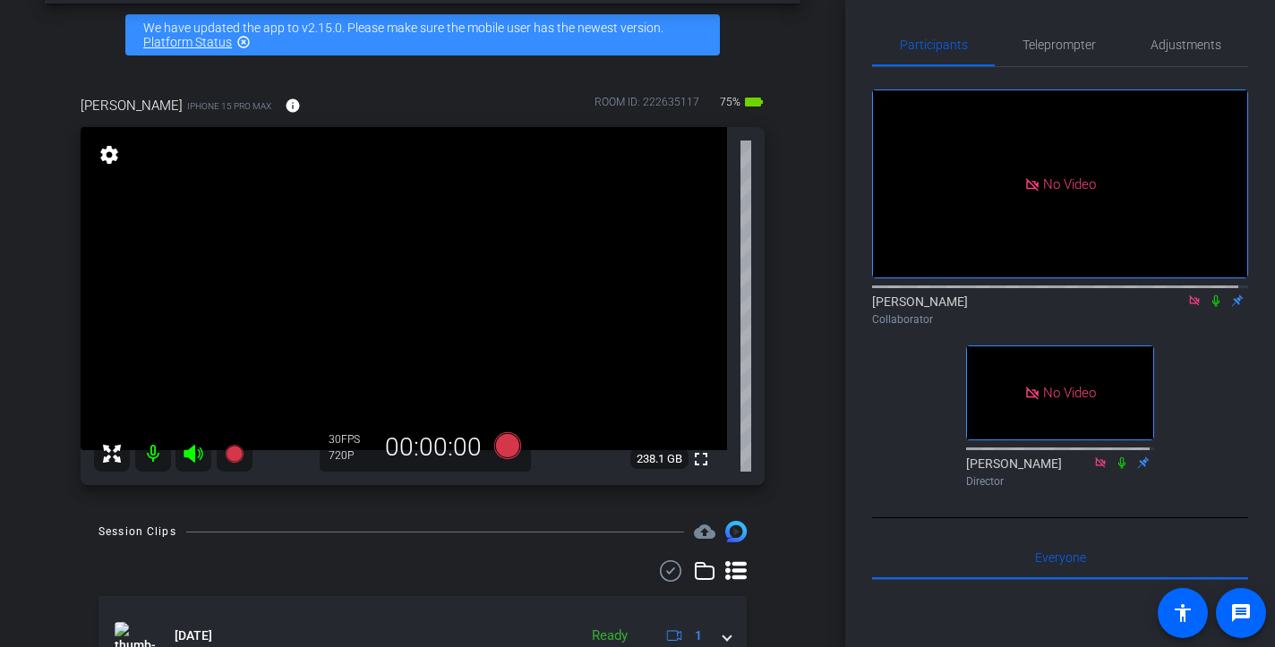
click at [1187, 307] on icon at bounding box center [1194, 301] width 14 height 13
click at [809, 364] on div "[PERSON_NAME] account_box grid_on settings info logout We have updated the app …" at bounding box center [422, 250] width 845 height 647
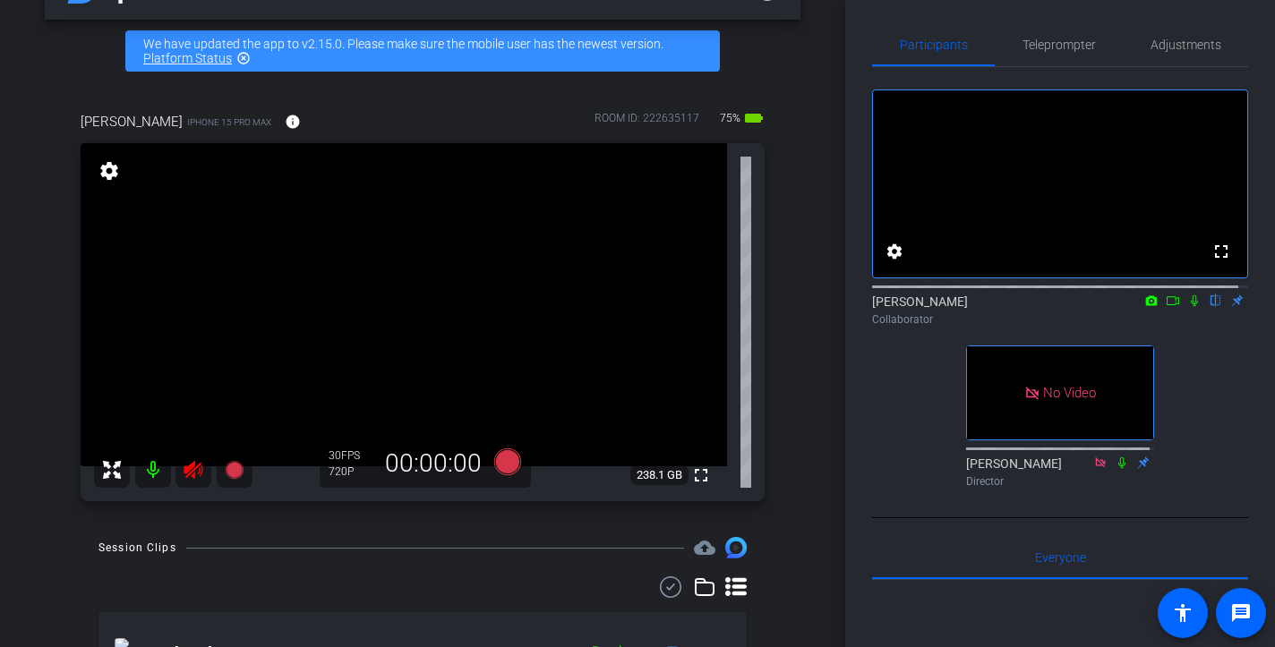
scroll to position [38, 0]
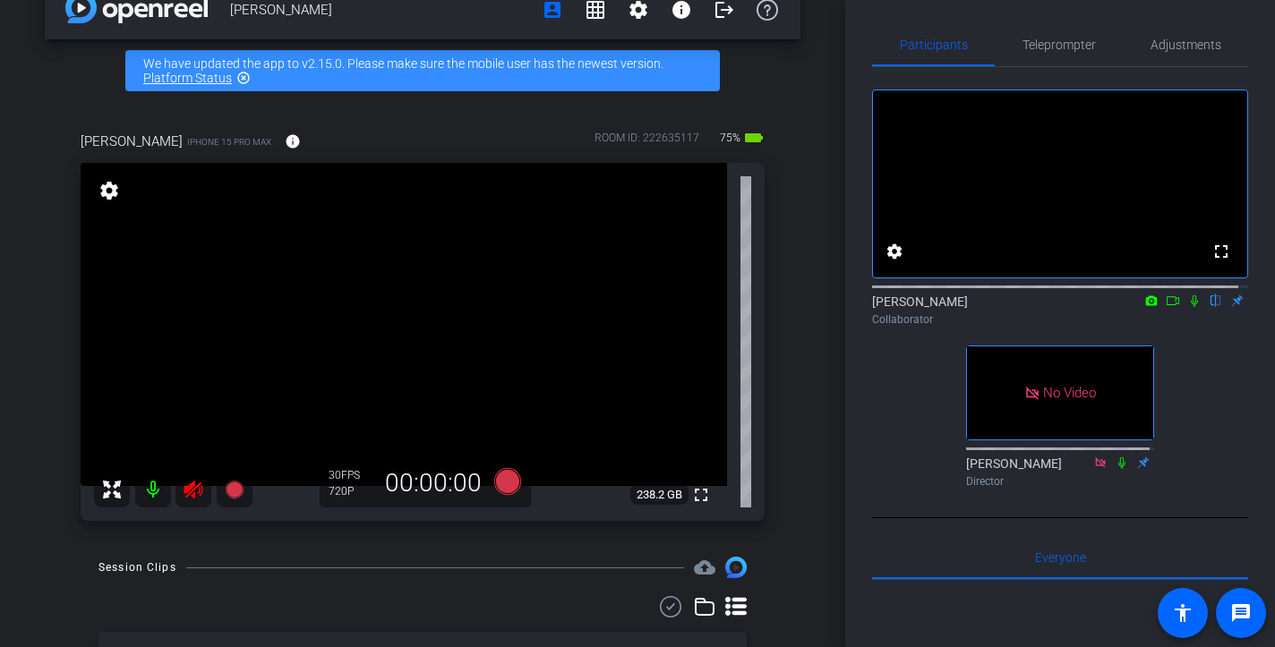
click at [809, 364] on div "[PERSON_NAME] account_box grid_on settings info logout We have updated the app …" at bounding box center [422, 285] width 845 height 647
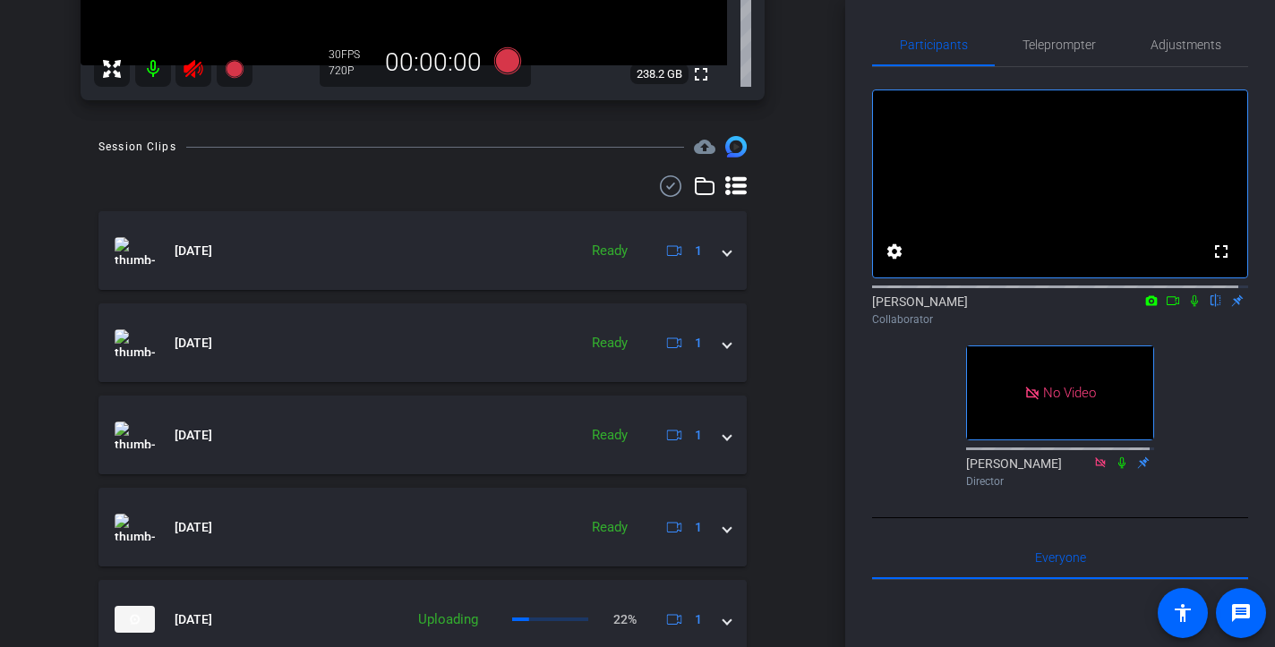
scroll to position [432, 0]
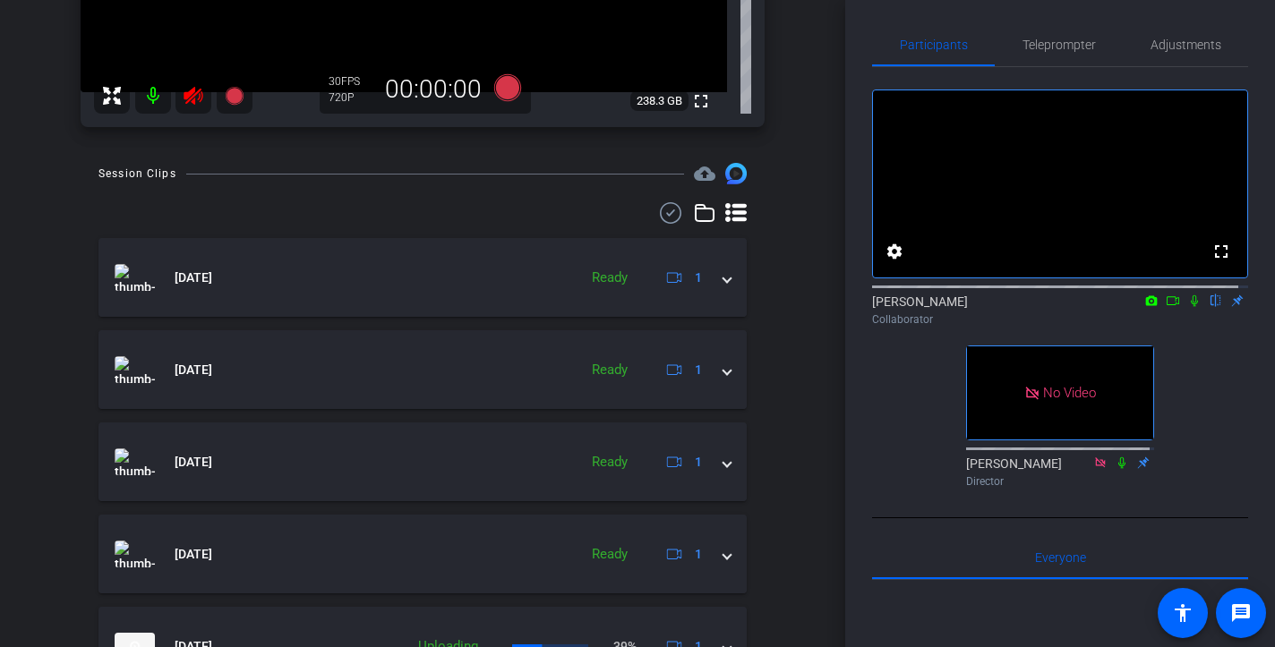
click at [809, 364] on div "[PERSON_NAME] account_box grid_on settings info logout We have updated the app …" at bounding box center [422, 323] width 845 height 647
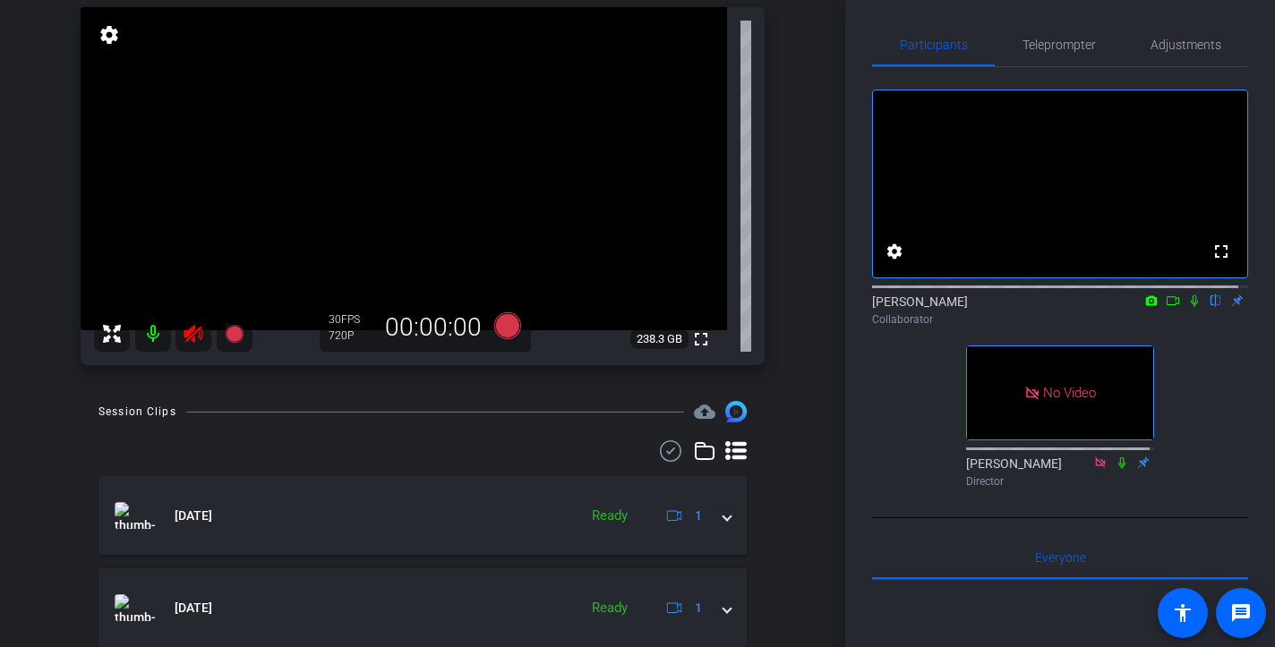
scroll to position [181, 0]
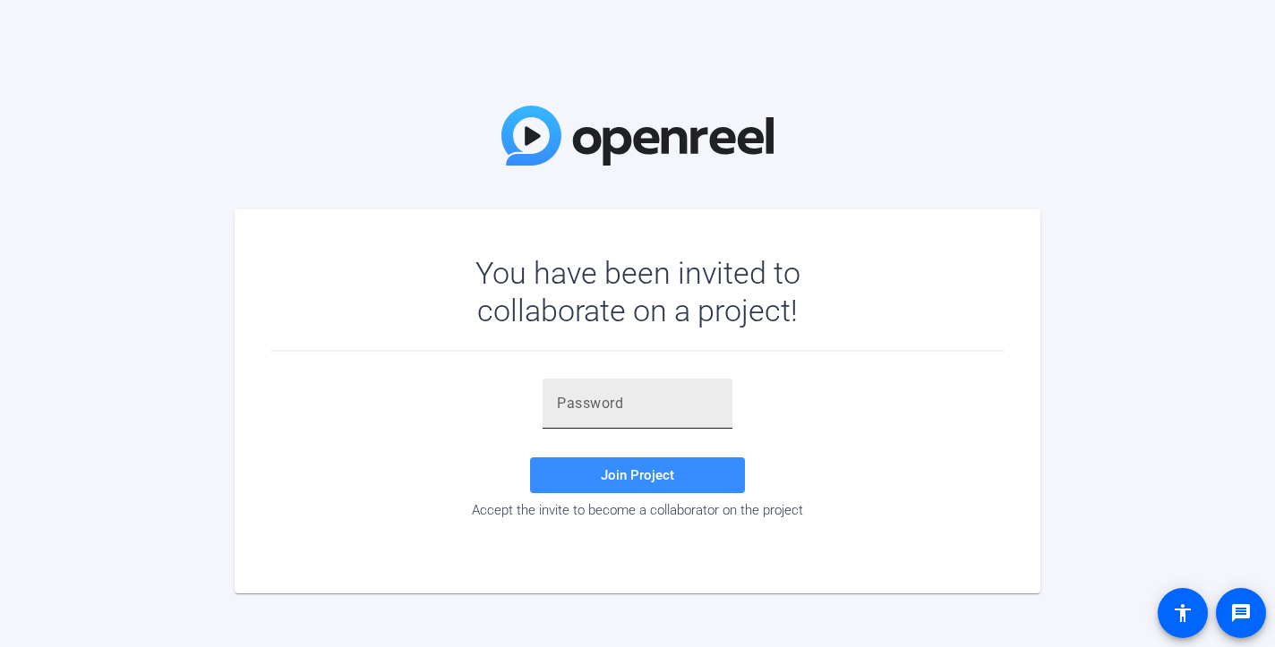
click at [702, 415] on div at bounding box center [637, 404] width 161 height 50
paste input "ka+i=2"
type input "ka+i=2"
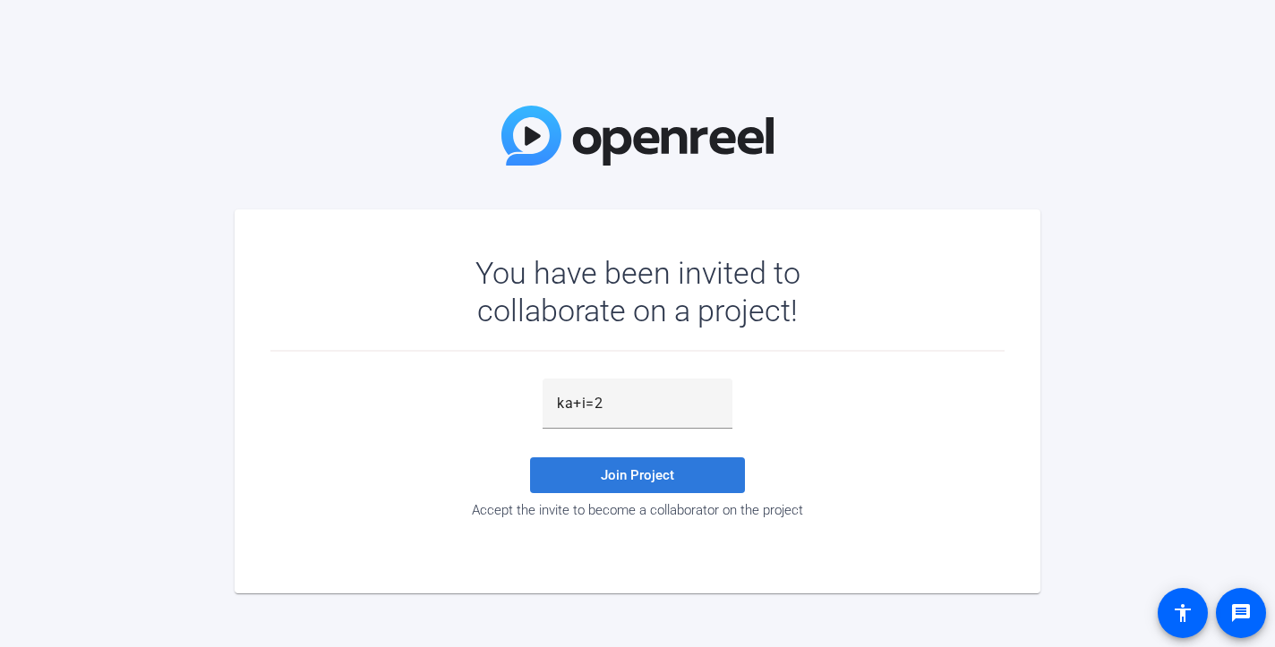
click at [699, 472] on span at bounding box center [637, 475] width 215 height 43
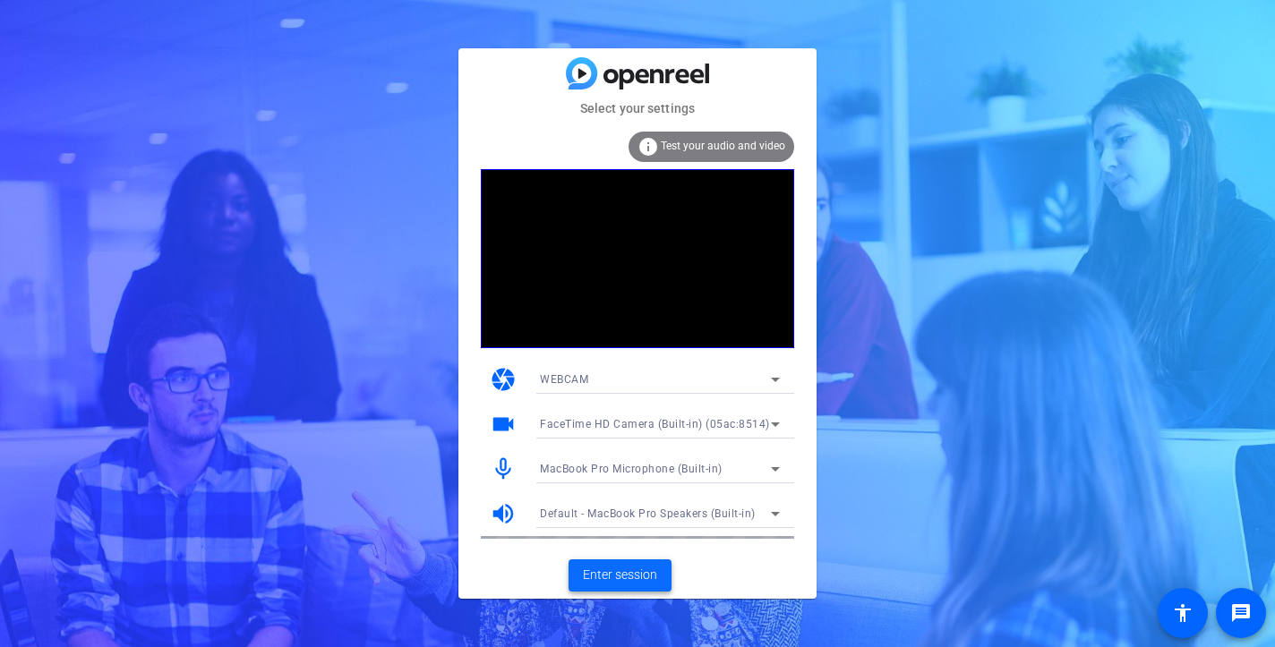
click at [639, 566] on span "Enter session" at bounding box center [620, 575] width 74 height 19
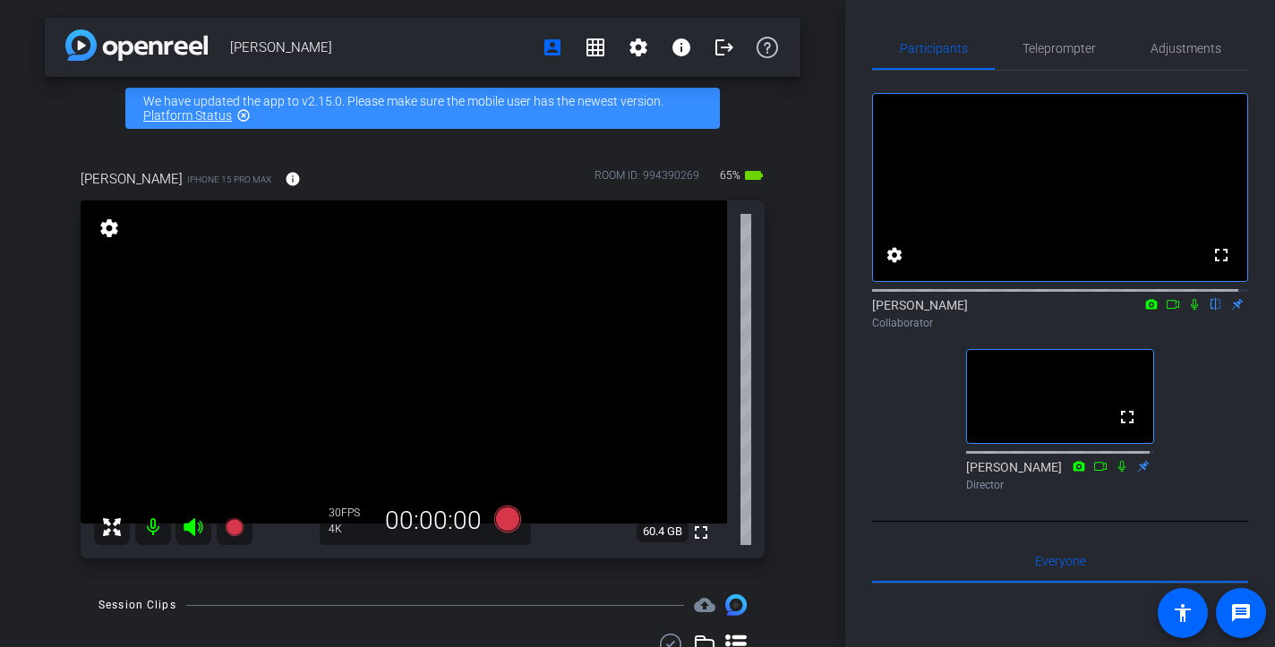
click at [854, 157] on div "Participants Teleprompter Adjustments fullscreen settings Souzan Alavi flip Col…" at bounding box center [1060, 323] width 430 height 647
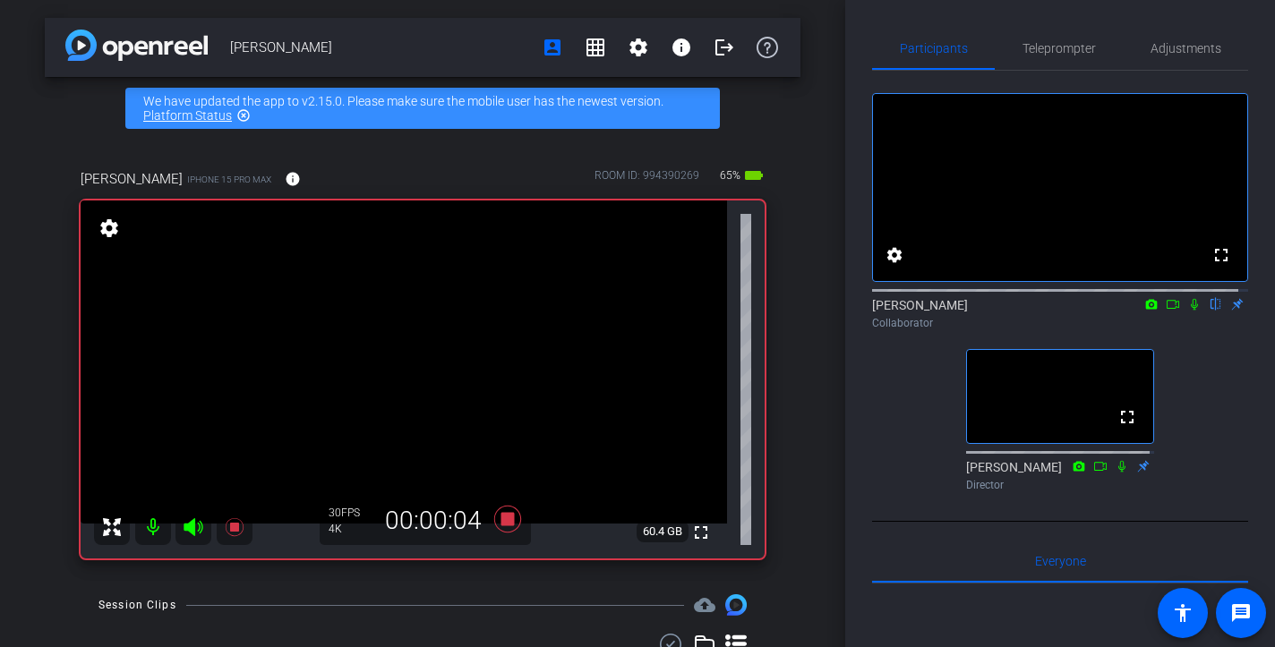
click at [1166, 311] on icon at bounding box center [1173, 304] width 14 height 13
click at [1212, 311] on icon at bounding box center [1215, 305] width 7 height 12
click at [1211, 311] on icon at bounding box center [1216, 305] width 10 height 12
click at [1212, 311] on icon at bounding box center [1215, 305] width 7 height 12
click at [1211, 311] on icon at bounding box center [1216, 305] width 10 height 12
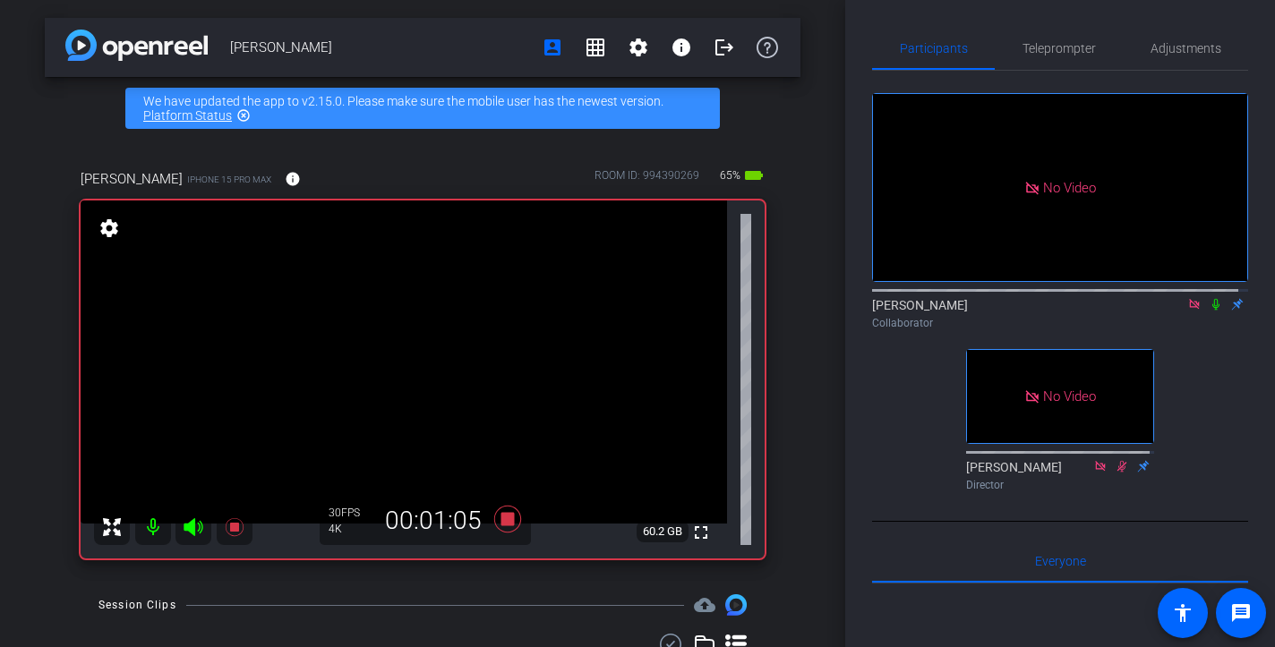
click at [1212, 311] on icon at bounding box center [1215, 305] width 7 height 12
click at [1211, 311] on icon at bounding box center [1216, 305] width 10 height 12
click at [1212, 311] on icon at bounding box center [1215, 305] width 7 height 12
click at [1211, 311] on icon at bounding box center [1216, 305] width 10 height 12
click at [1212, 311] on icon at bounding box center [1215, 305] width 7 height 12
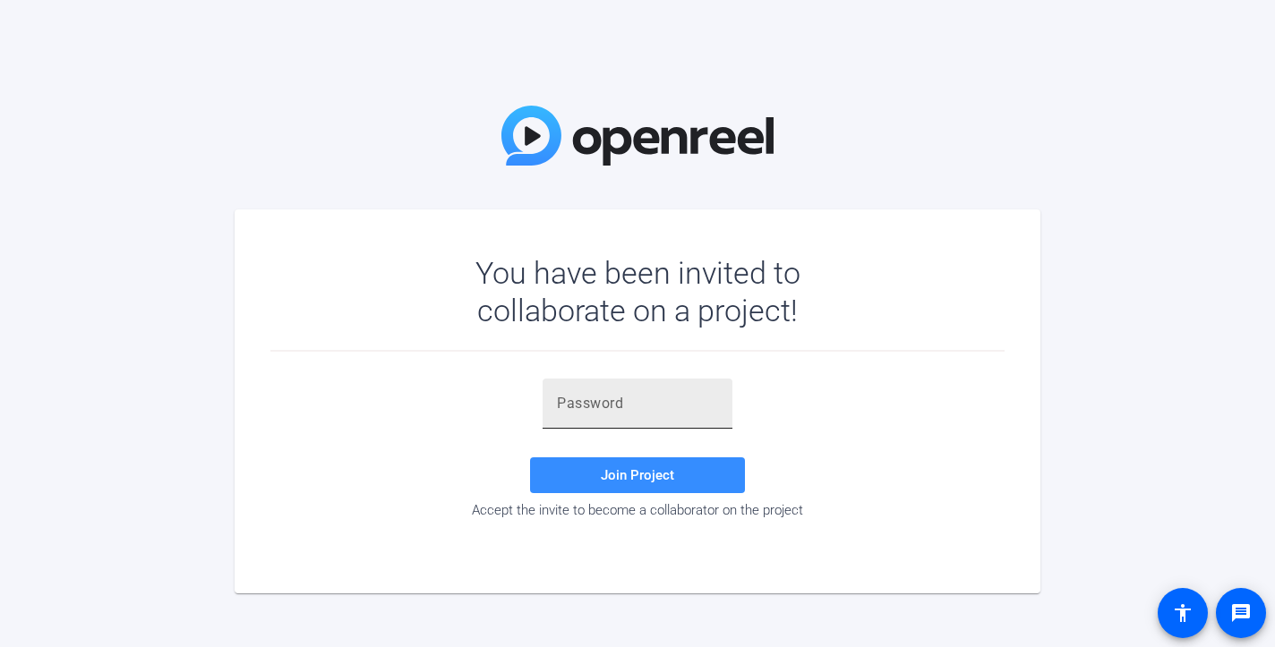
click at [714, 413] on input "text" at bounding box center [637, 403] width 161 height 21
paste input "ka+i=2"
type input "ka+i=2"
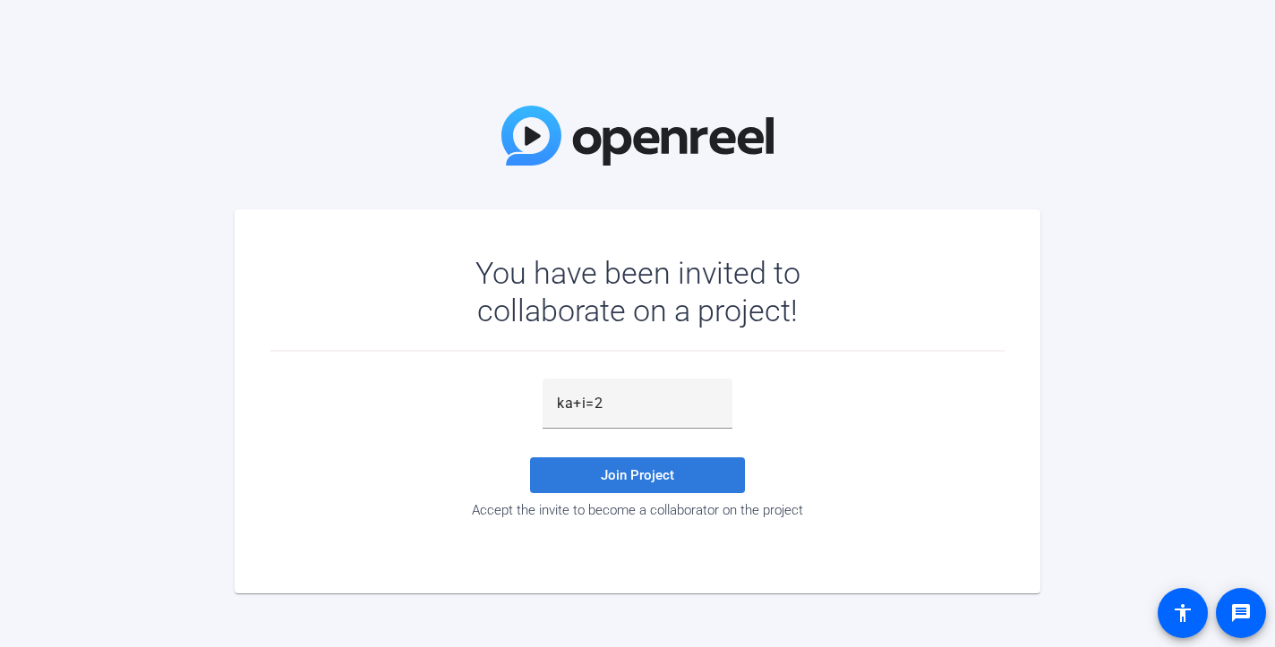
click at [712, 465] on span at bounding box center [637, 475] width 215 height 43
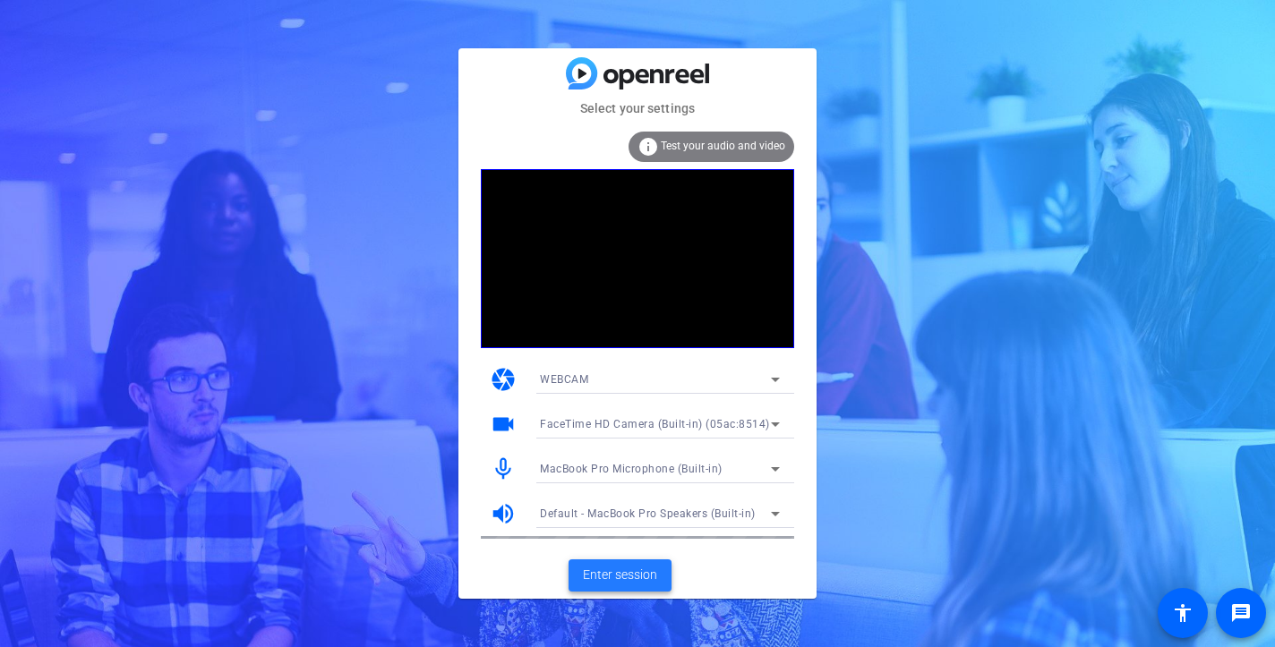
click at [654, 576] on span "Enter session" at bounding box center [620, 575] width 74 height 19
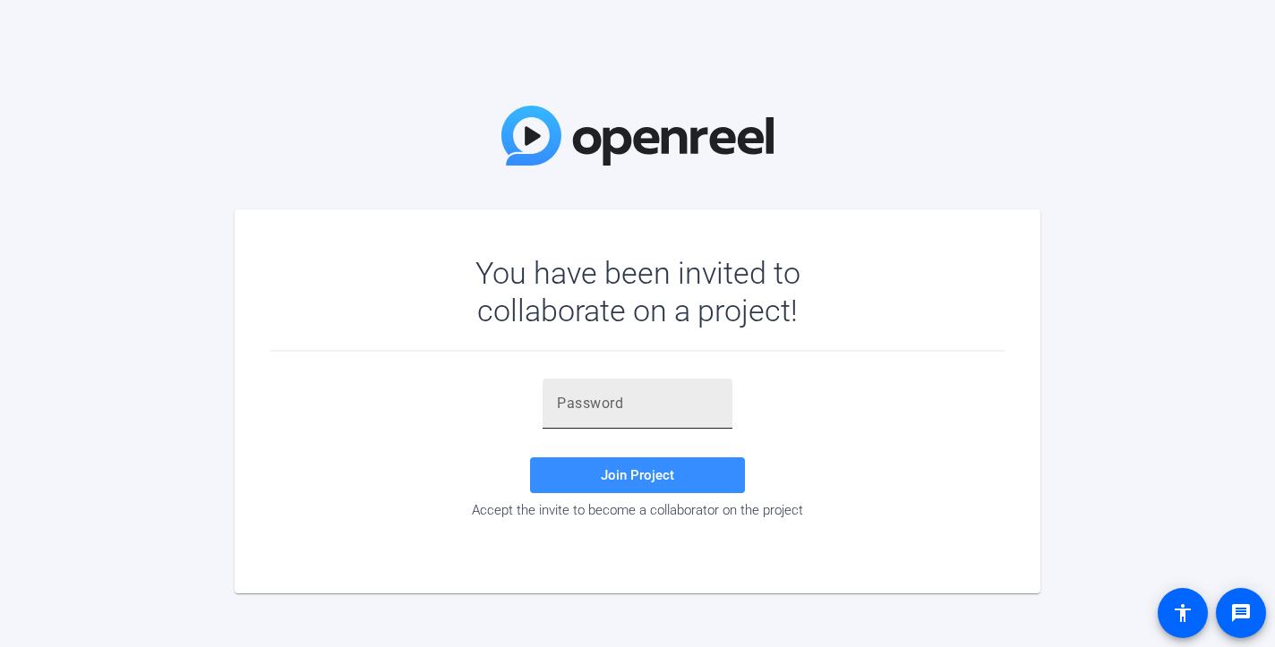
click at [690, 416] on div at bounding box center [637, 404] width 161 height 50
paste input "ka+i=2"
type input "ka+i=2"
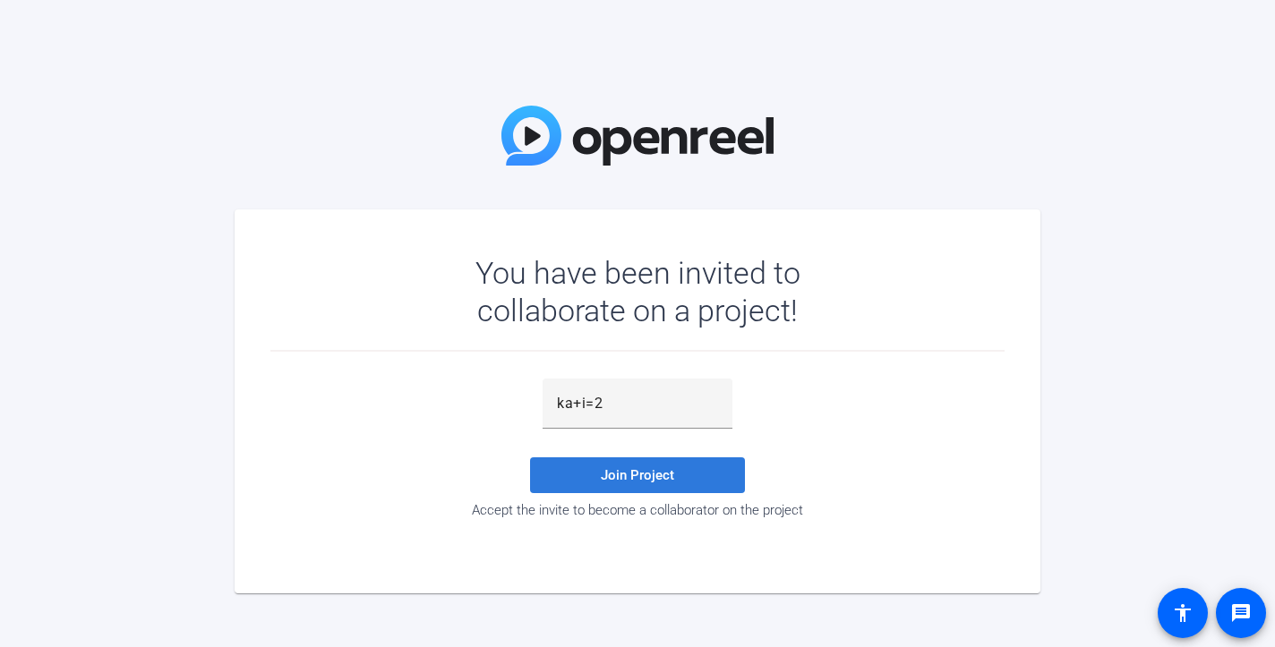
click at [691, 469] on span at bounding box center [637, 475] width 215 height 43
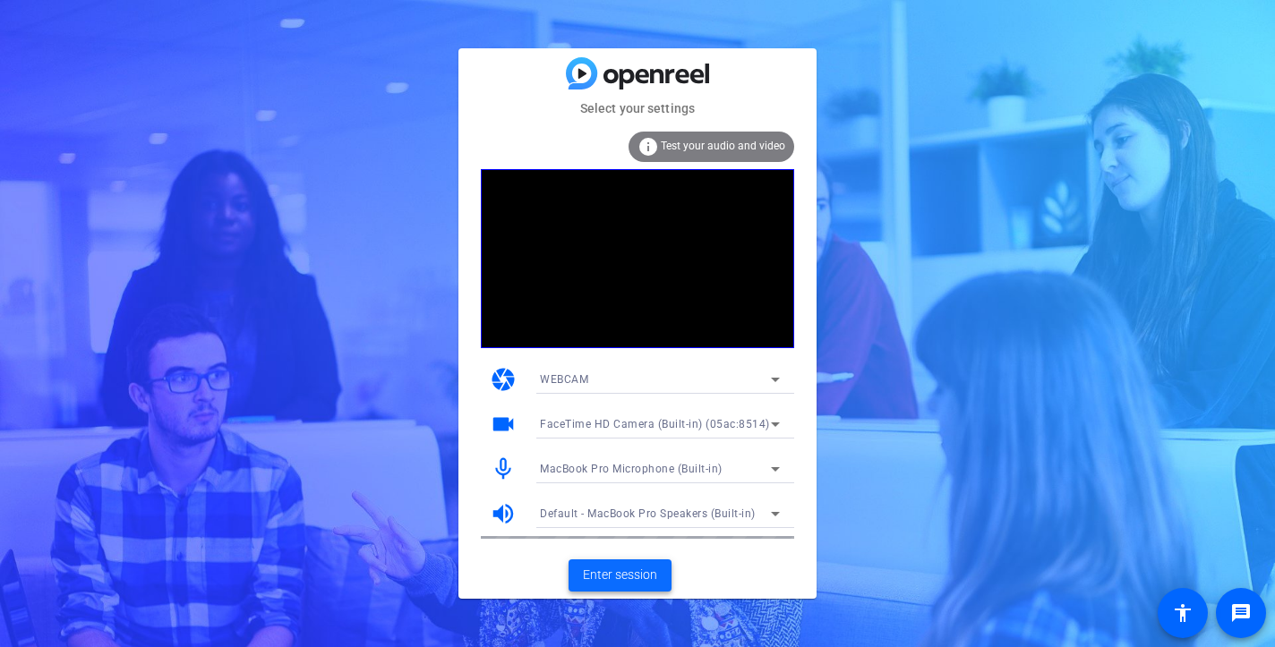
click at [643, 570] on span "Enter session" at bounding box center [620, 575] width 74 height 19
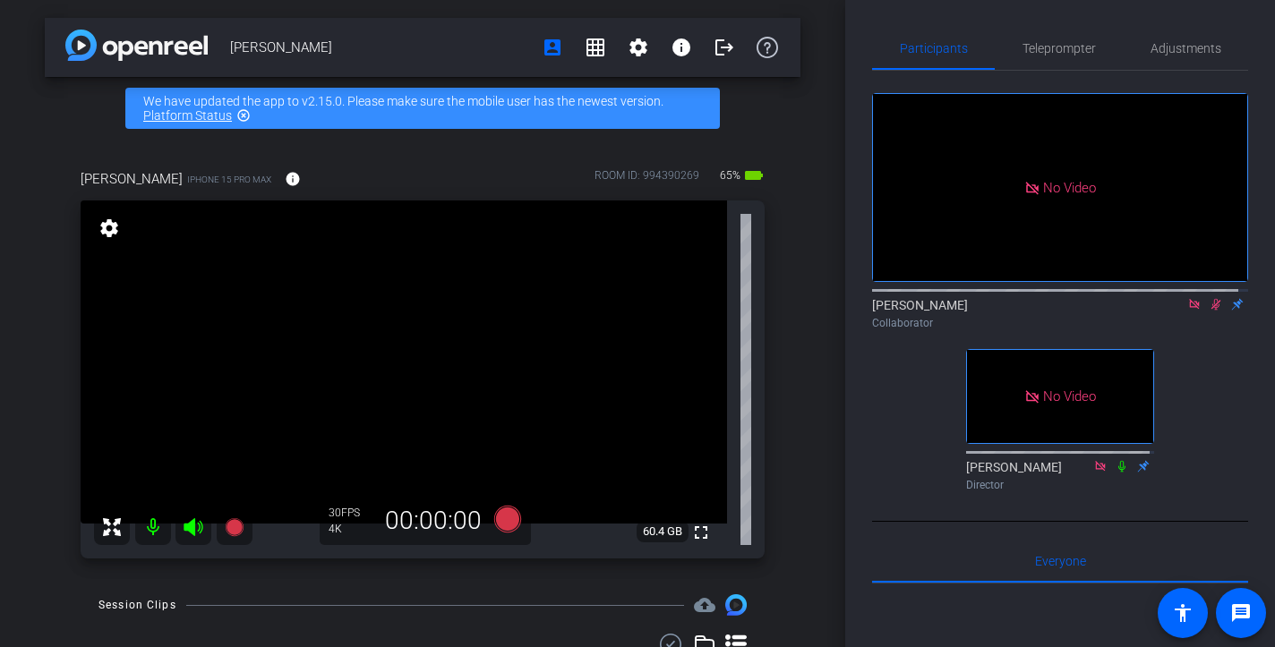
click at [1209, 311] on icon at bounding box center [1216, 304] width 14 height 13
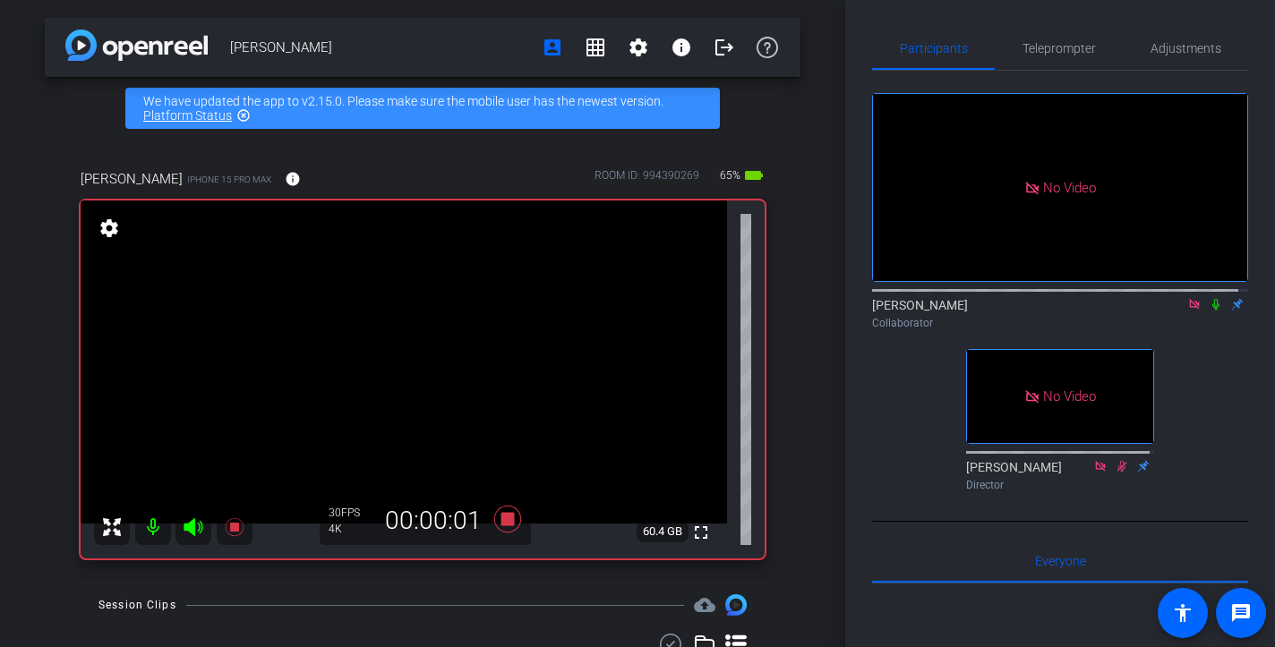
click at [1209, 311] on icon at bounding box center [1216, 304] width 14 height 13
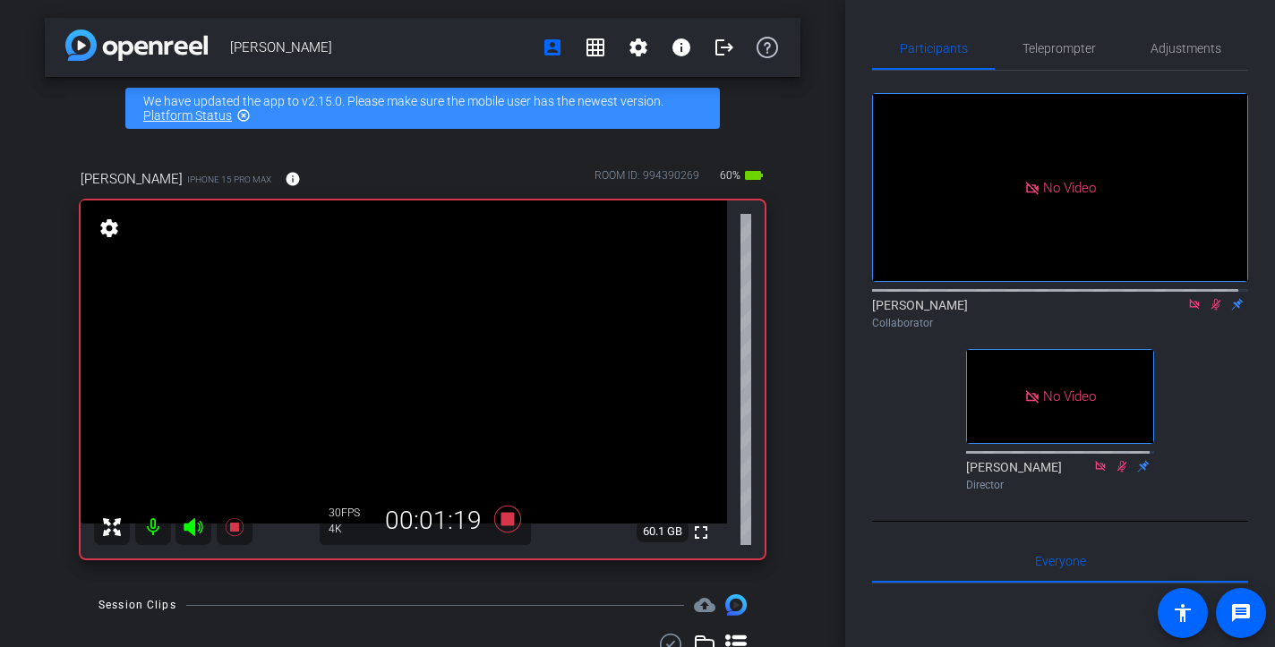
click at [1209, 311] on icon at bounding box center [1216, 304] width 14 height 13
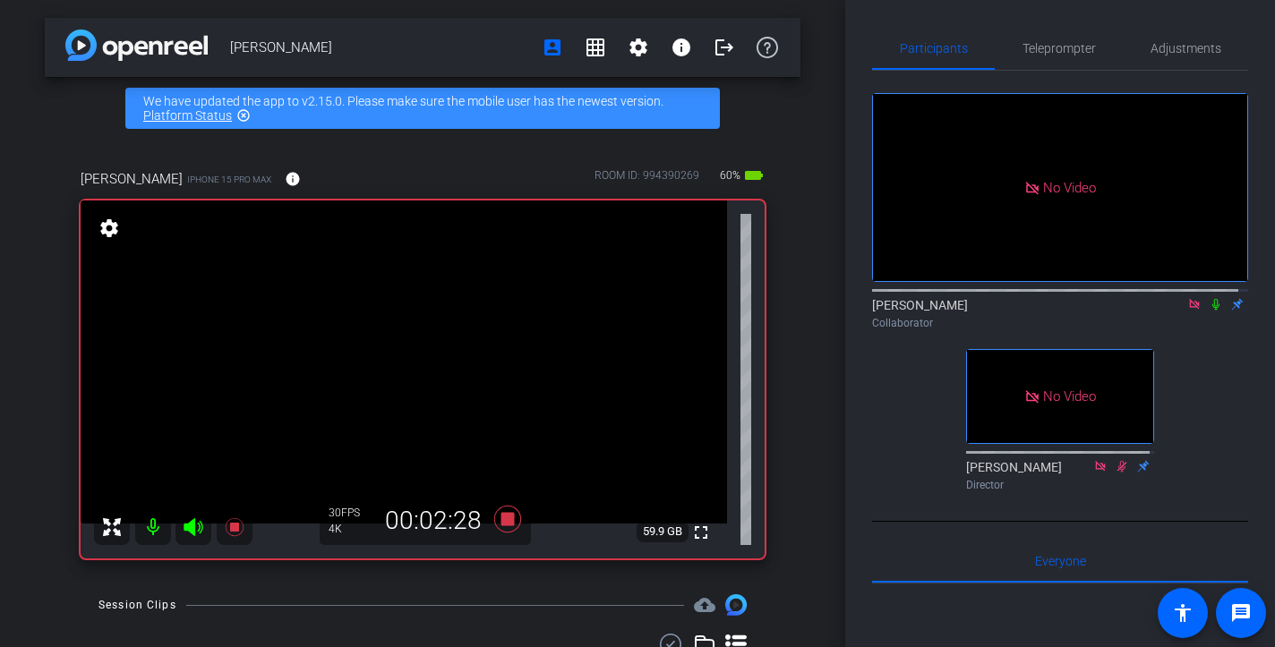
click at [1209, 311] on icon at bounding box center [1216, 304] width 14 height 13
click at [1213, 312] on mat-icon at bounding box center [1215, 304] width 21 height 16
click at [1210, 311] on icon at bounding box center [1216, 304] width 14 height 13
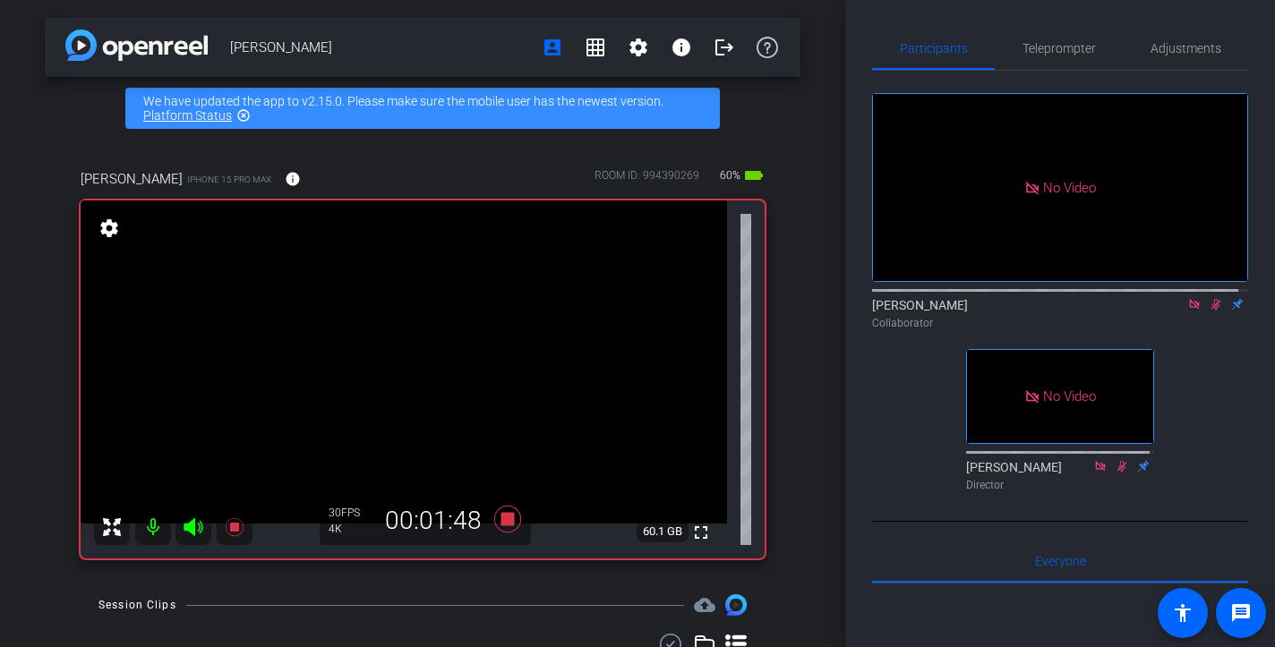
click at [1209, 311] on icon at bounding box center [1216, 304] width 14 height 13
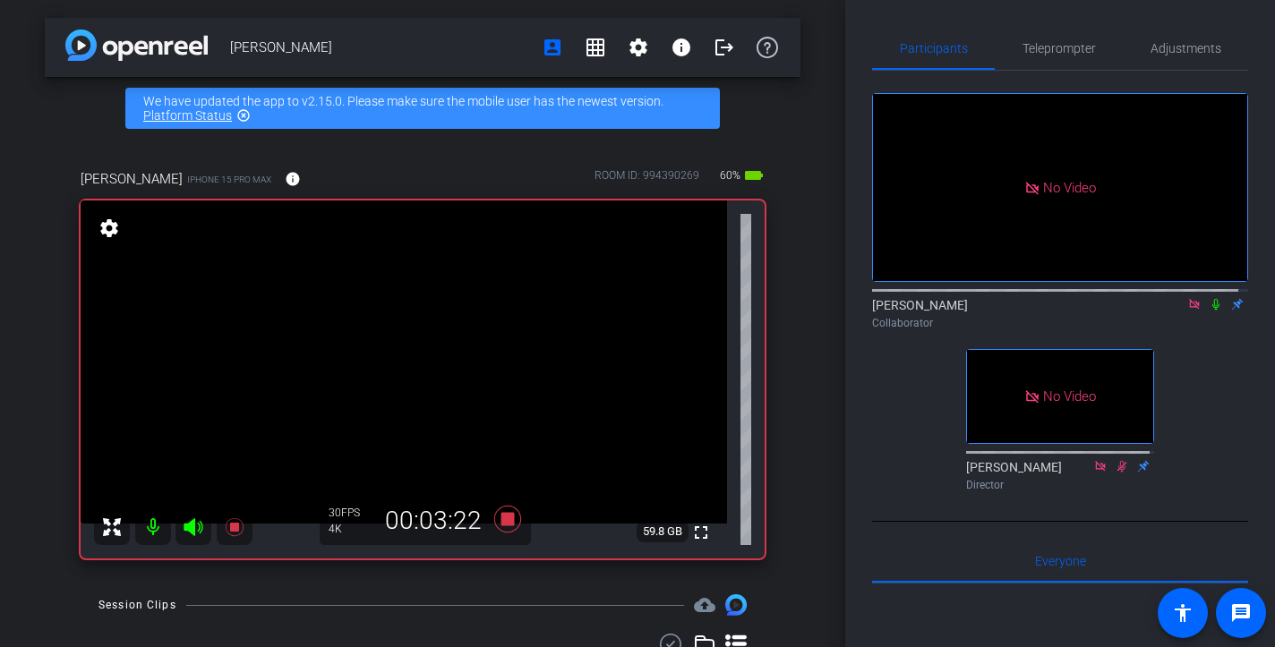
click at [1209, 311] on icon at bounding box center [1216, 304] width 14 height 13
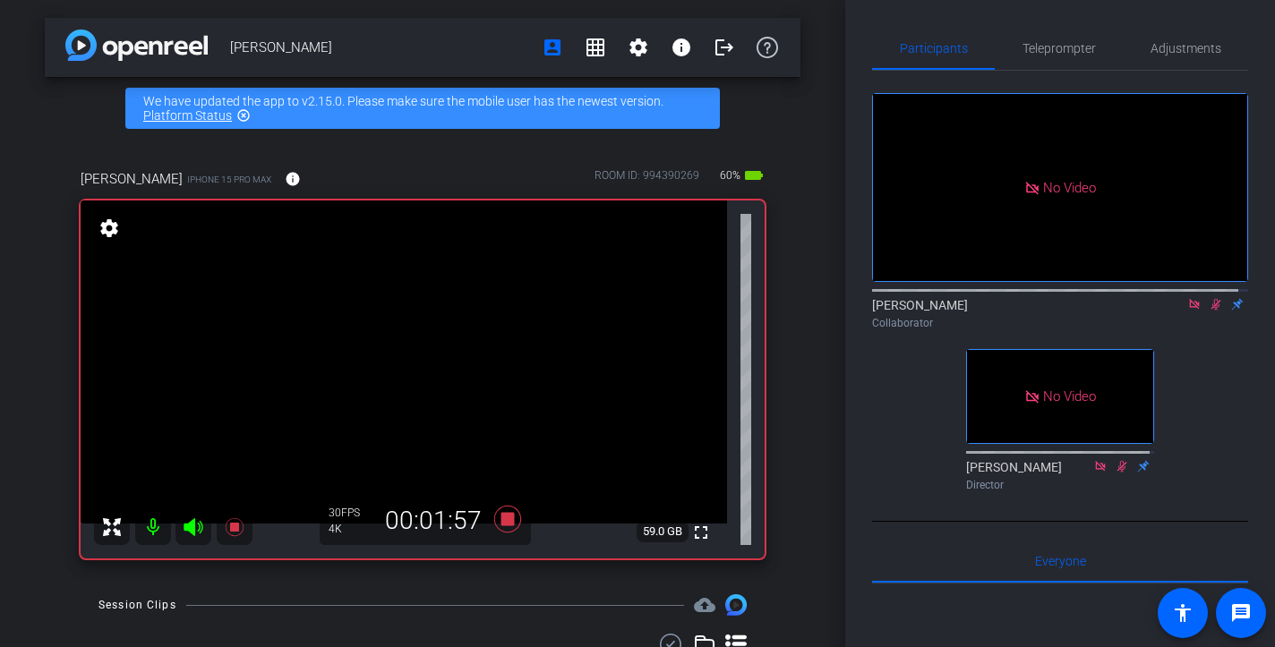
click at [1209, 311] on icon at bounding box center [1216, 304] width 14 height 13
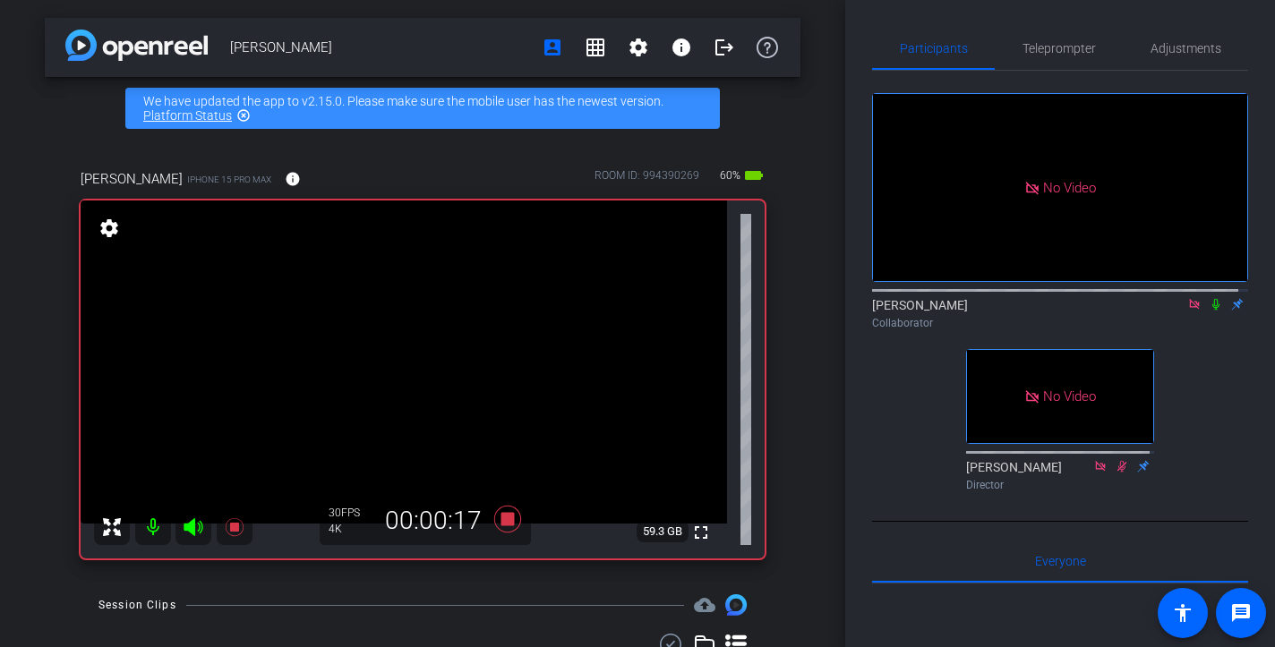
click at [1209, 311] on icon at bounding box center [1216, 304] width 14 height 13
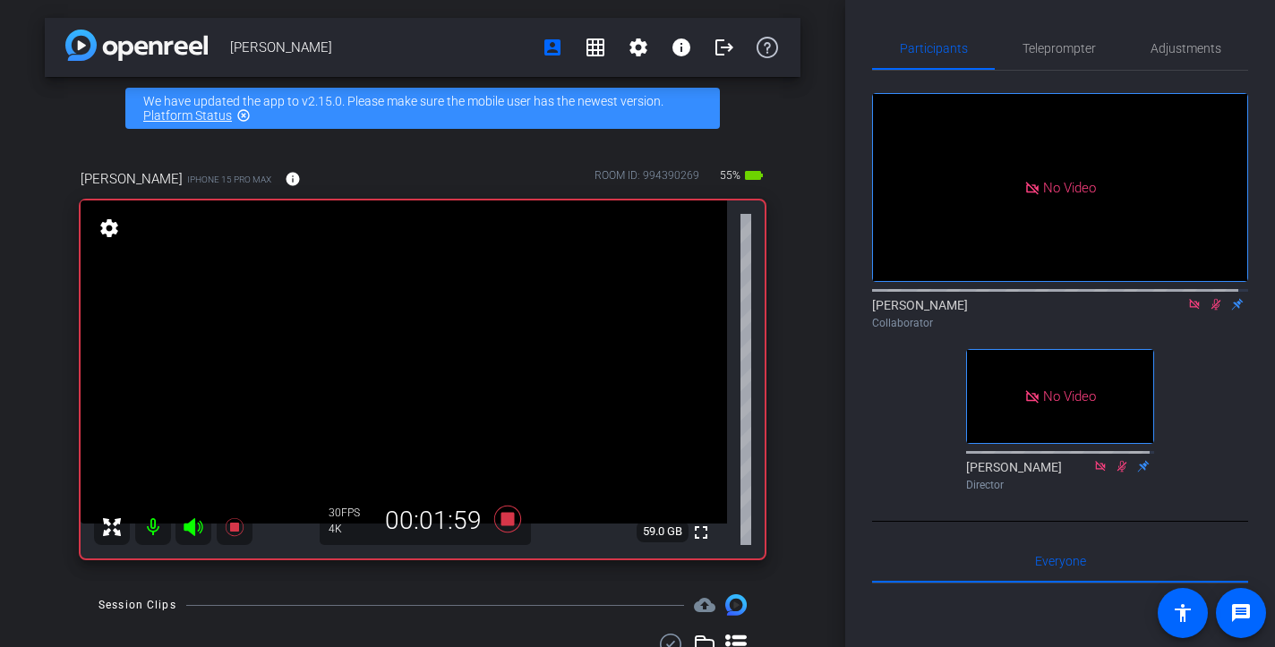
click at [1209, 311] on icon at bounding box center [1216, 304] width 14 height 13
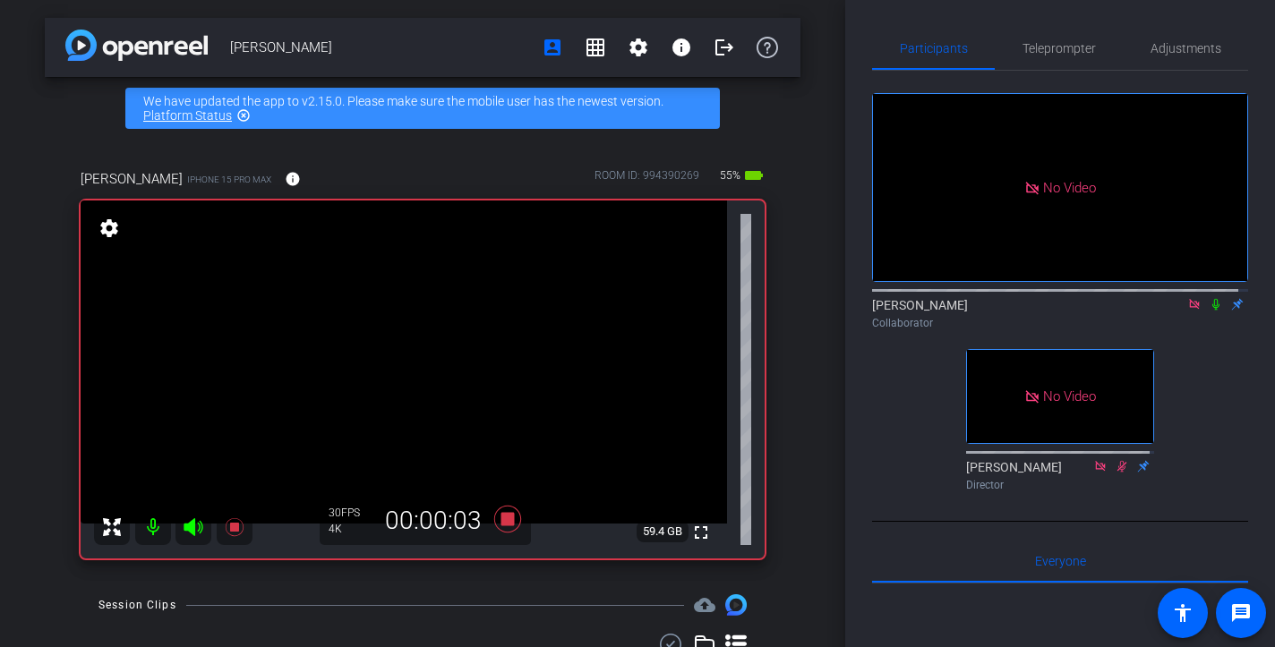
click at [1209, 311] on icon at bounding box center [1216, 304] width 14 height 13
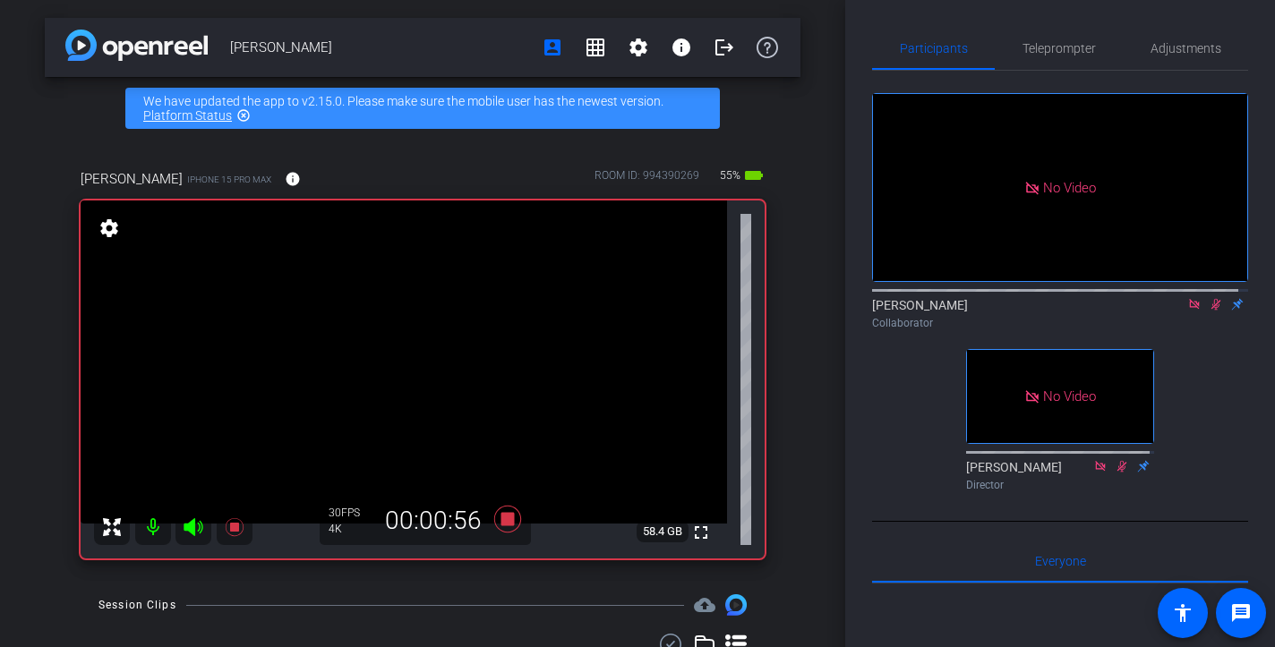
click at [1209, 311] on icon at bounding box center [1216, 304] width 14 height 13
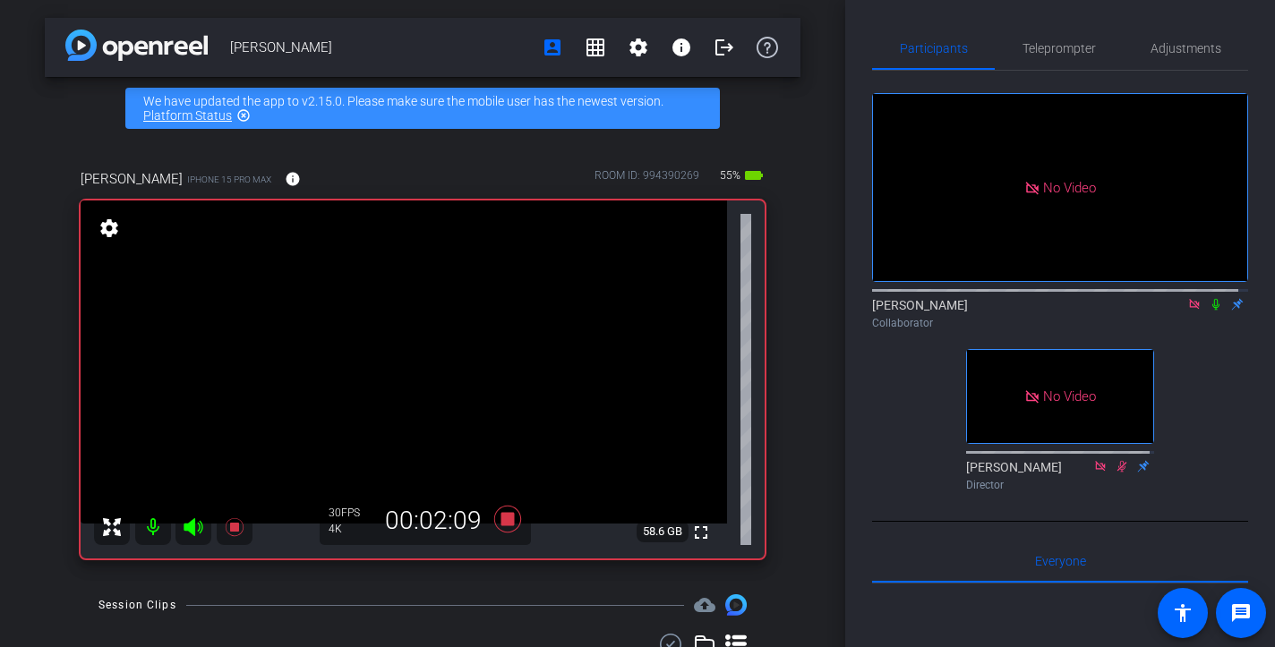
click at [1209, 311] on icon at bounding box center [1216, 304] width 14 height 13
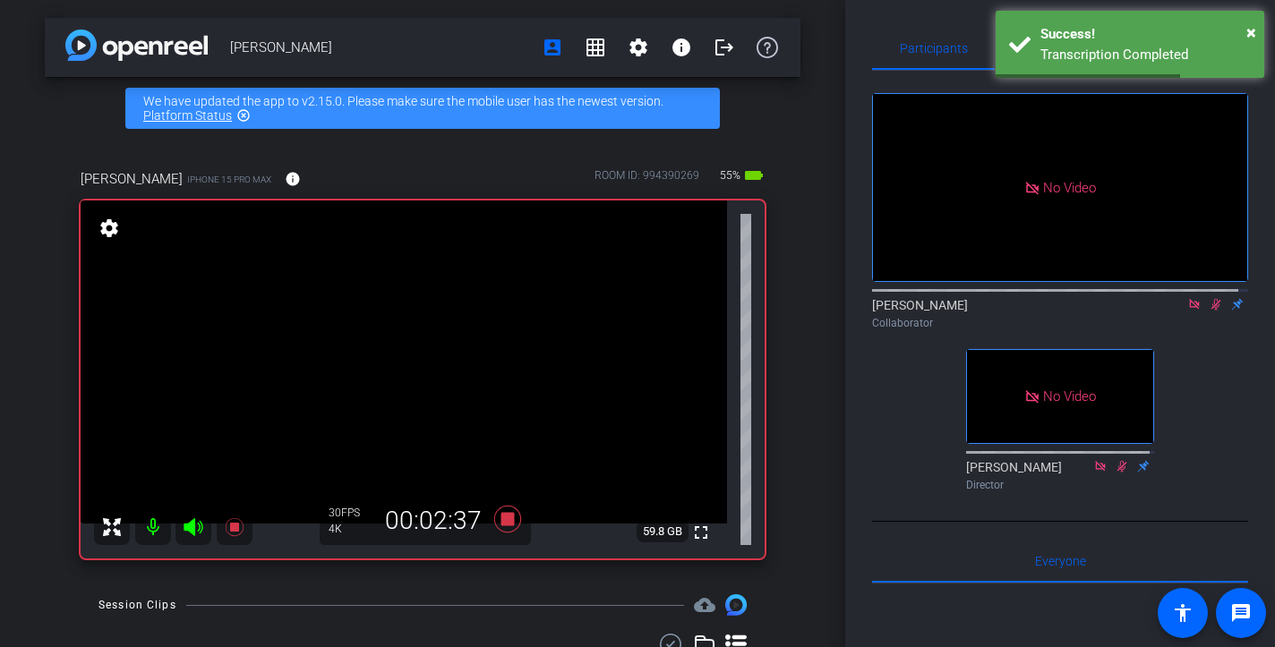
click at [1209, 311] on icon at bounding box center [1216, 304] width 14 height 13
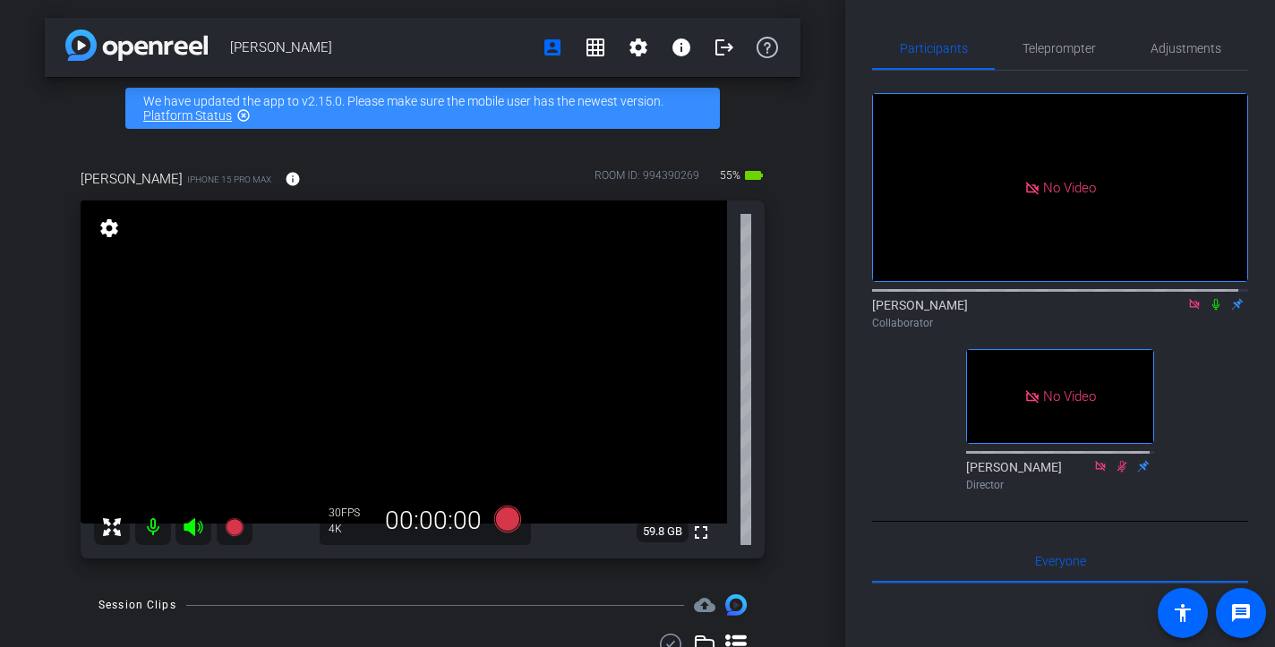
click at [774, 287] on div "Jeff Loring iPhone 15 Pro Max info ROOM ID: 994390269 55% battery_std fullscree…" at bounding box center [423, 358] width 756 height 437
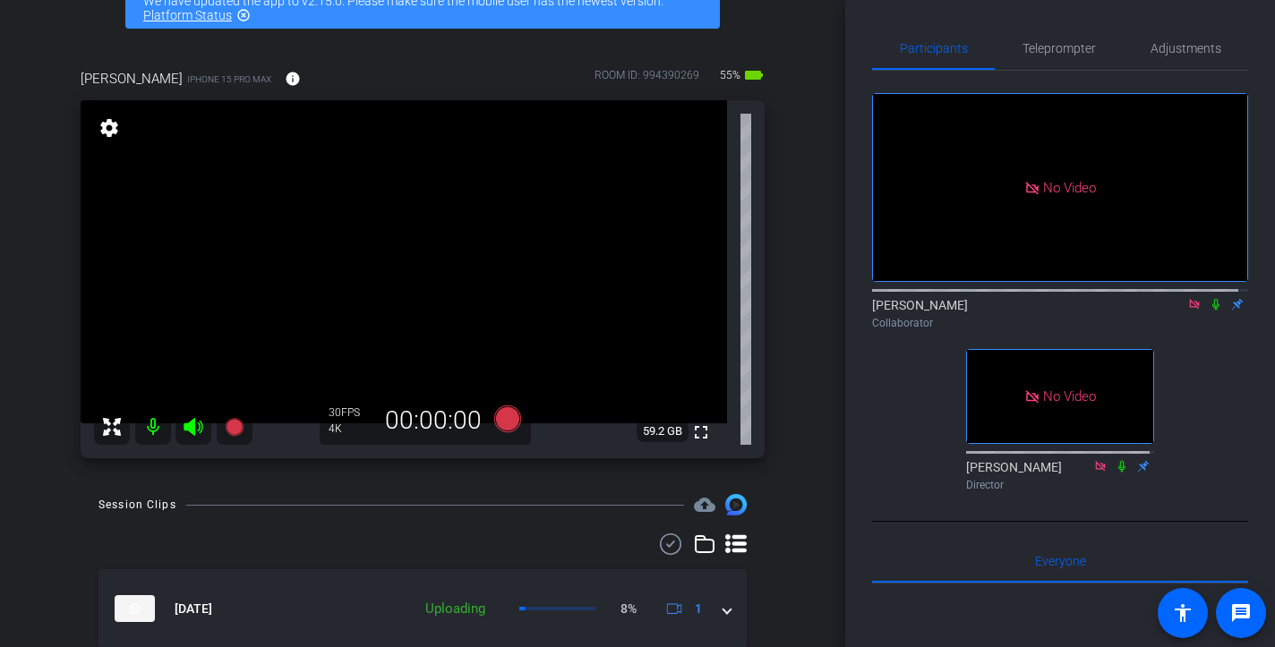
scroll to position [58, 0]
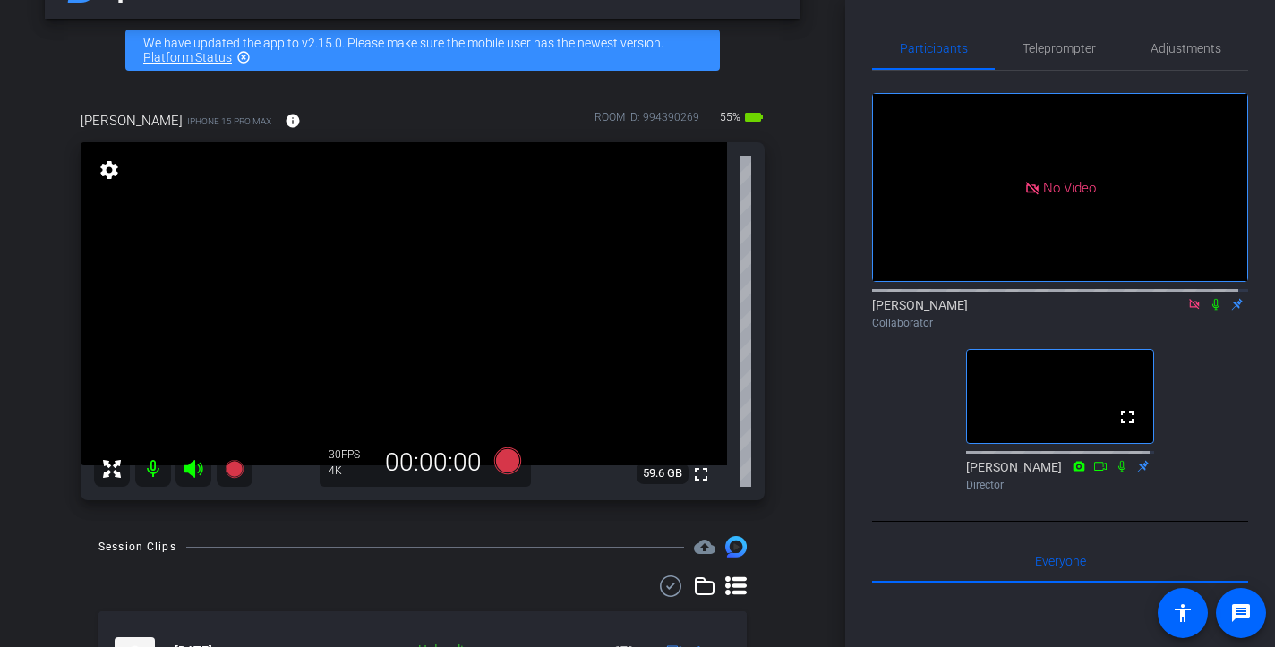
click at [1187, 311] on icon at bounding box center [1194, 304] width 14 height 13
